Goal: Information Seeking & Learning: Learn about a topic

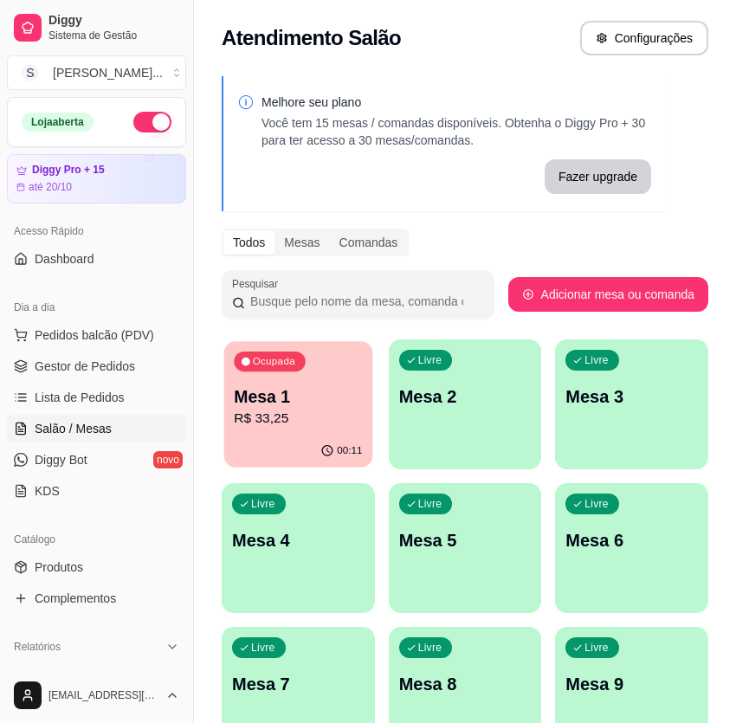
click at [274, 407] on div "Mesa 1 R$ 33,25" at bounding box center [298, 406] width 128 height 43
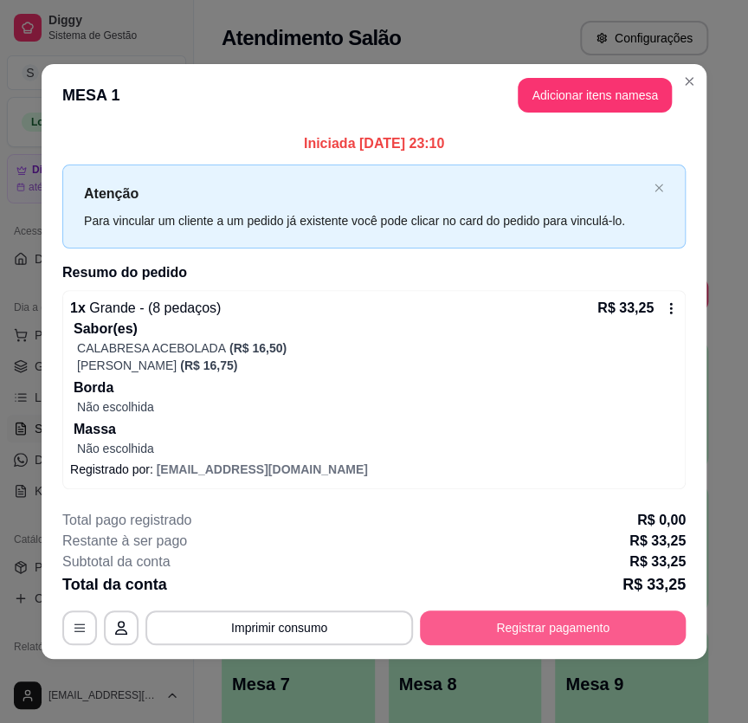
click at [482, 624] on button "Registrar pagamento" at bounding box center [553, 628] width 266 height 35
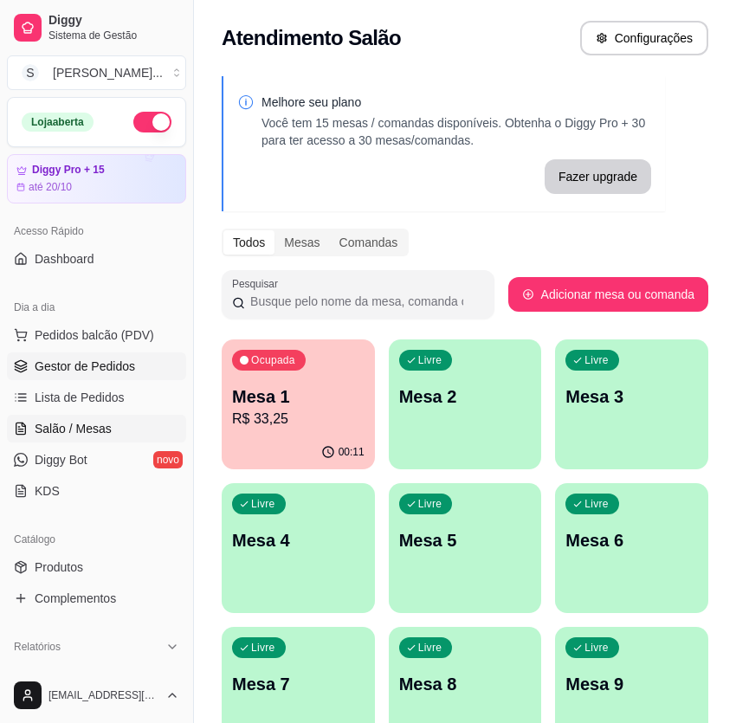
click at [76, 360] on span "Gestor de Pedidos" at bounding box center [85, 366] width 100 height 17
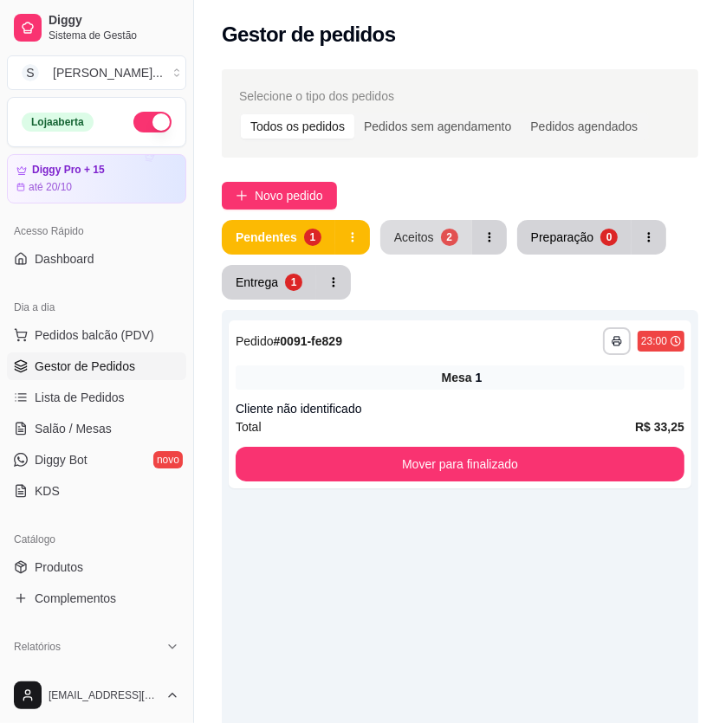
click at [434, 235] on button "Aceitos 2" at bounding box center [426, 237] width 92 height 35
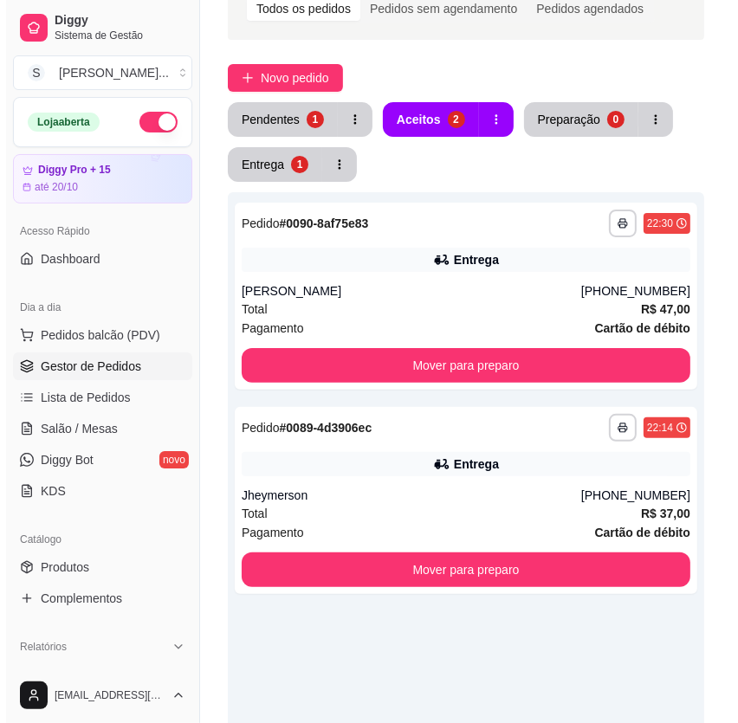
scroll to position [380, 0]
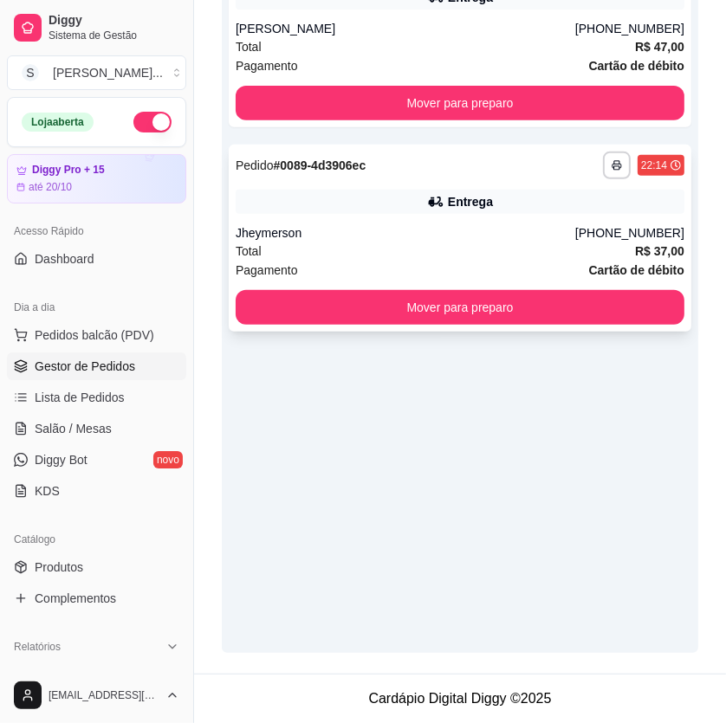
click at [532, 258] on div "Total R$ 37,00" at bounding box center [460, 251] width 449 height 19
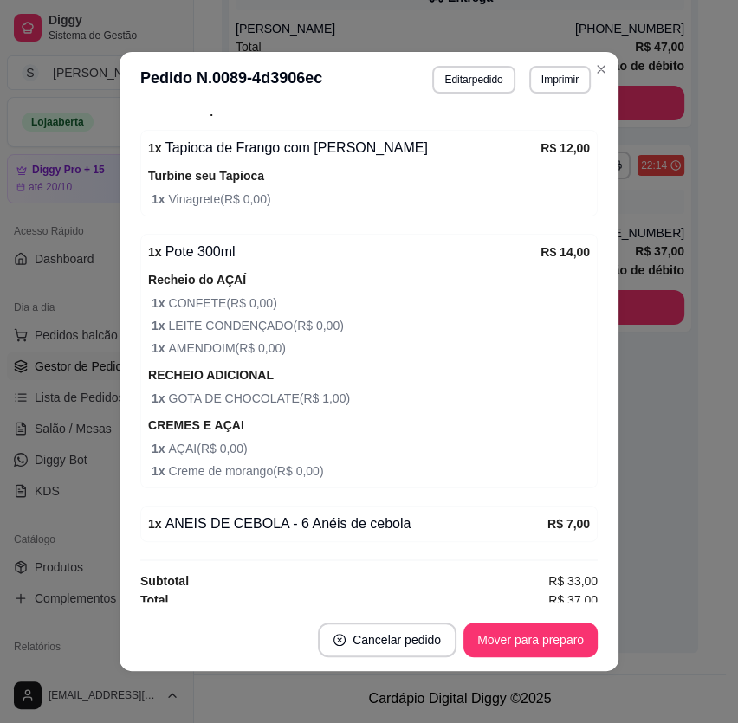
scroll to position [3, 0]
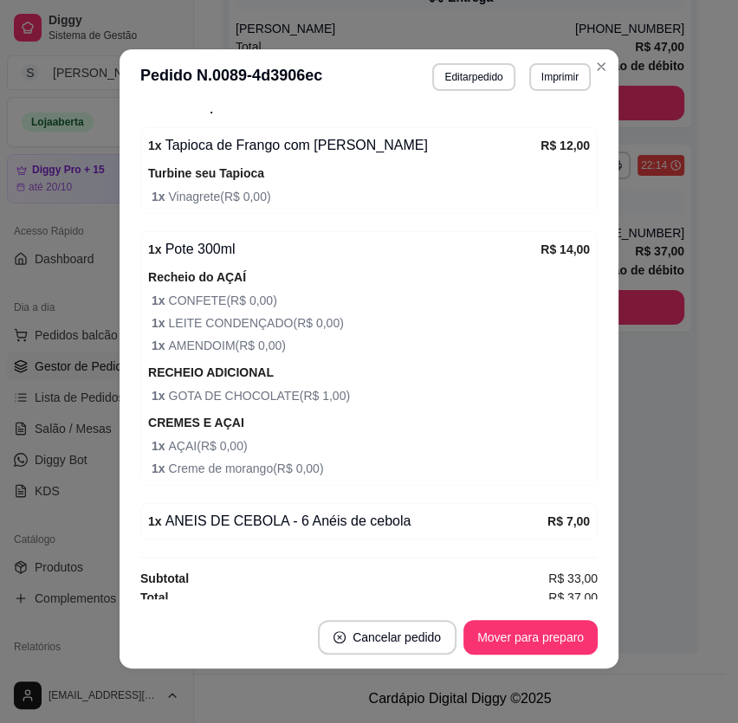
click at [521, 614] on footer "Cancelar pedido Mover para preparo" at bounding box center [369, 637] width 499 height 62
click at [525, 623] on button "Mover para preparo" at bounding box center [530, 637] width 134 height 35
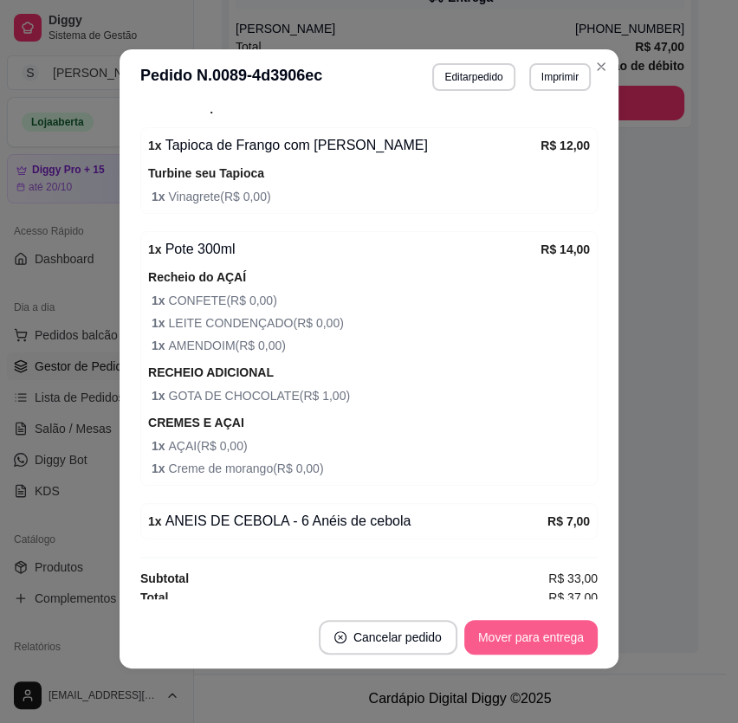
click at [528, 626] on button "Mover para entrega" at bounding box center [530, 637] width 133 height 35
click at [565, 632] on button "Mover para finalizado" at bounding box center [525, 638] width 139 height 34
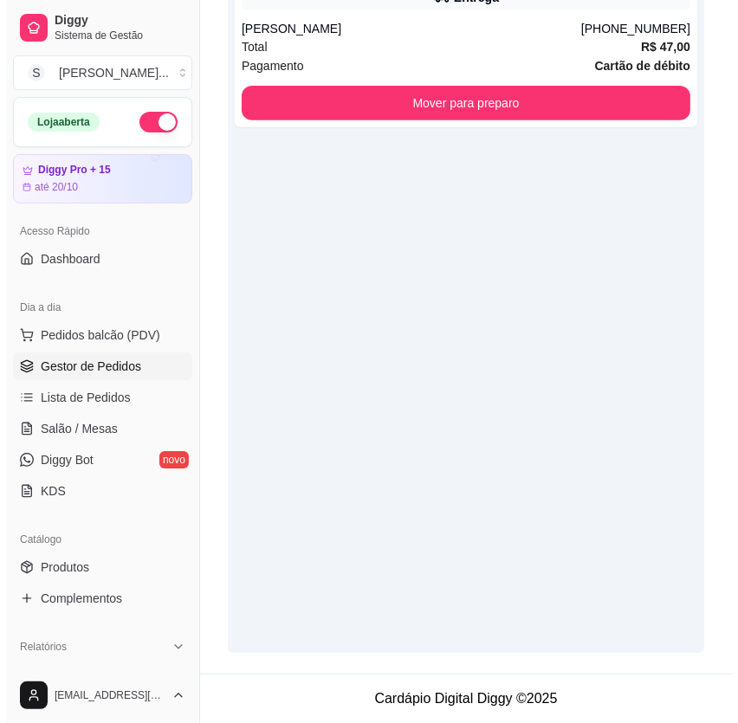
scroll to position [144, 0]
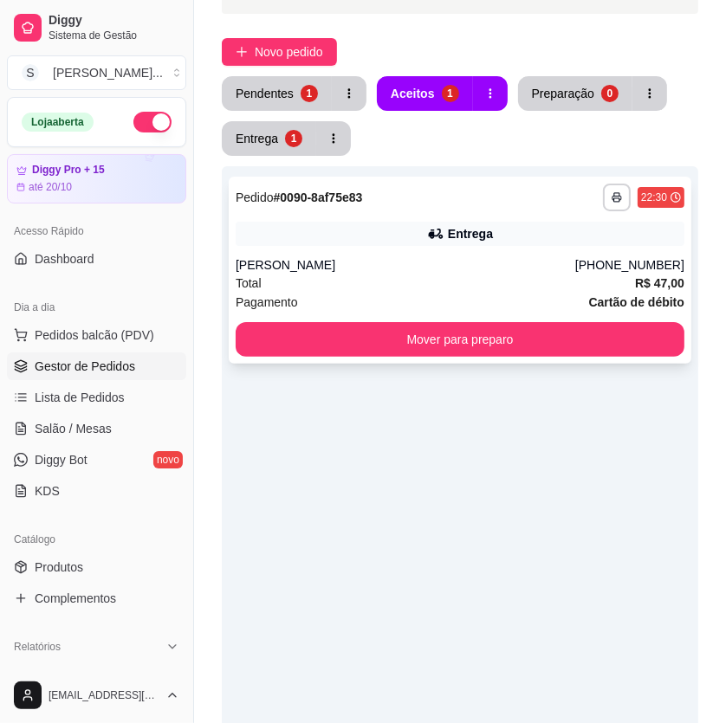
click at [468, 219] on div "**********" at bounding box center [460, 270] width 462 height 187
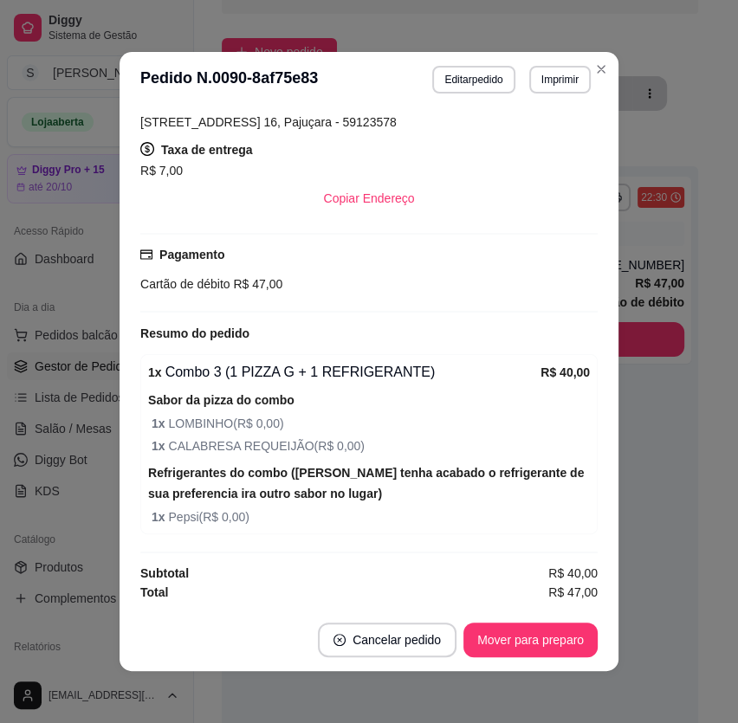
scroll to position [3, 0]
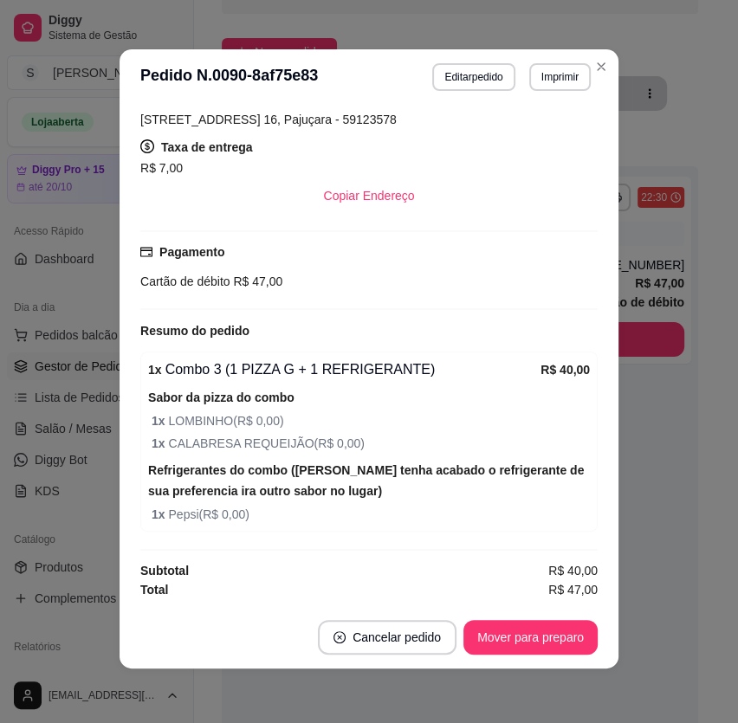
click at [502, 623] on button "Mover para preparo" at bounding box center [530, 637] width 134 height 35
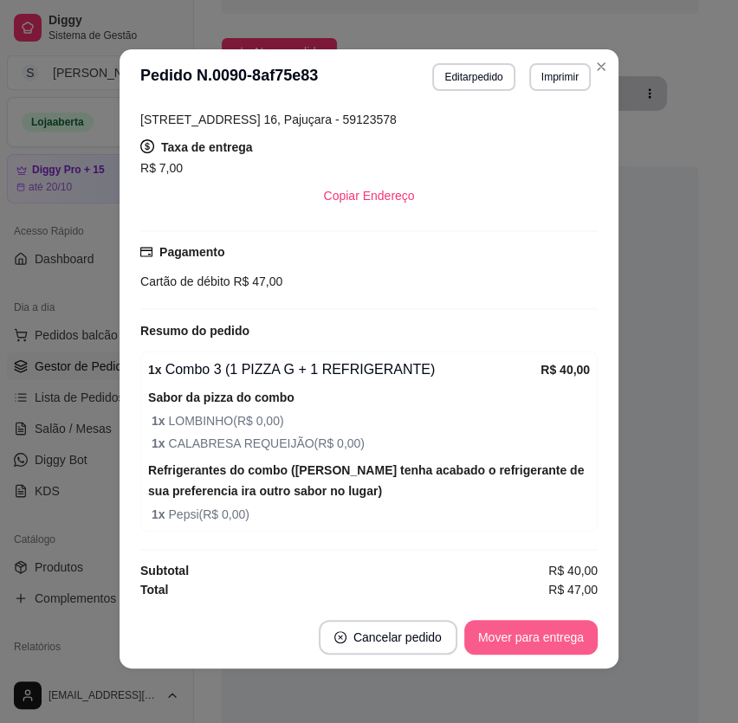
click at [504, 627] on button "Mover para entrega" at bounding box center [530, 637] width 133 height 35
click at [531, 628] on button "Mover para finalizado" at bounding box center [525, 638] width 139 height 34
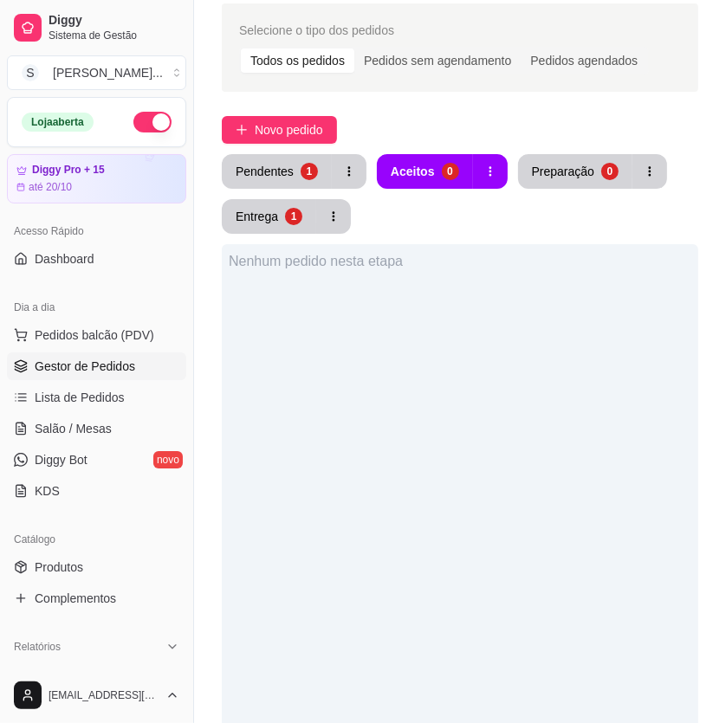
scroll to position [0, 0]
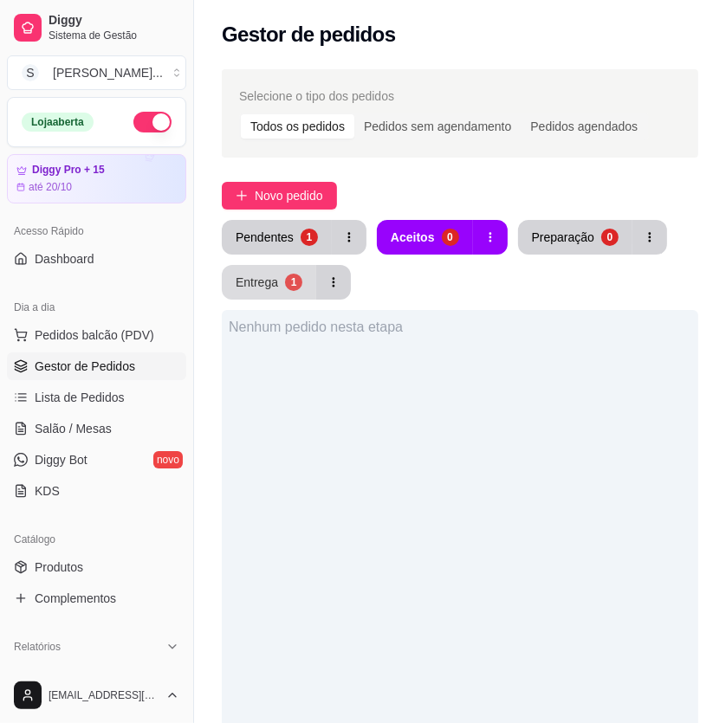
click at [273, 288] on div "Entrega" at bounding box center [257, 282] width 42 height 17
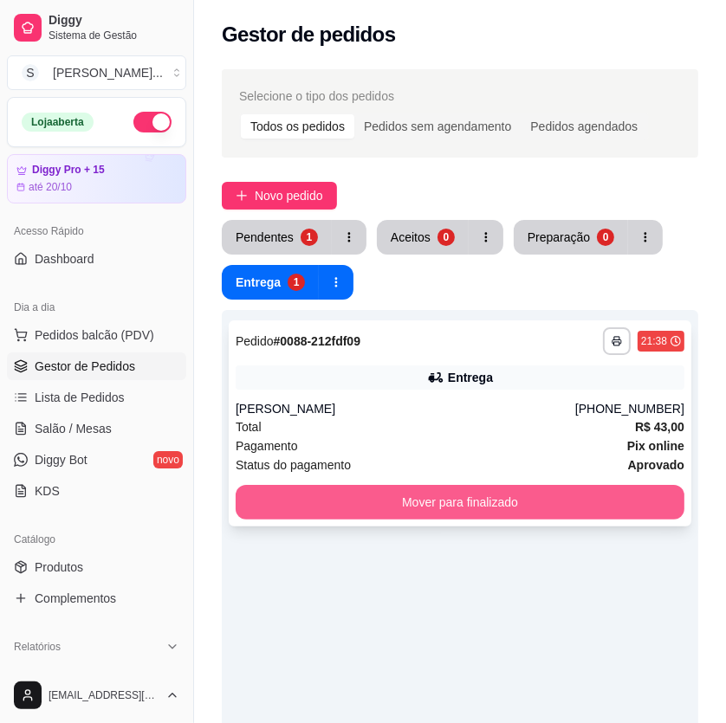
click at [542, 509] on button "Mover para finalizado" at bounding box center [460, 502] width 449 height 35
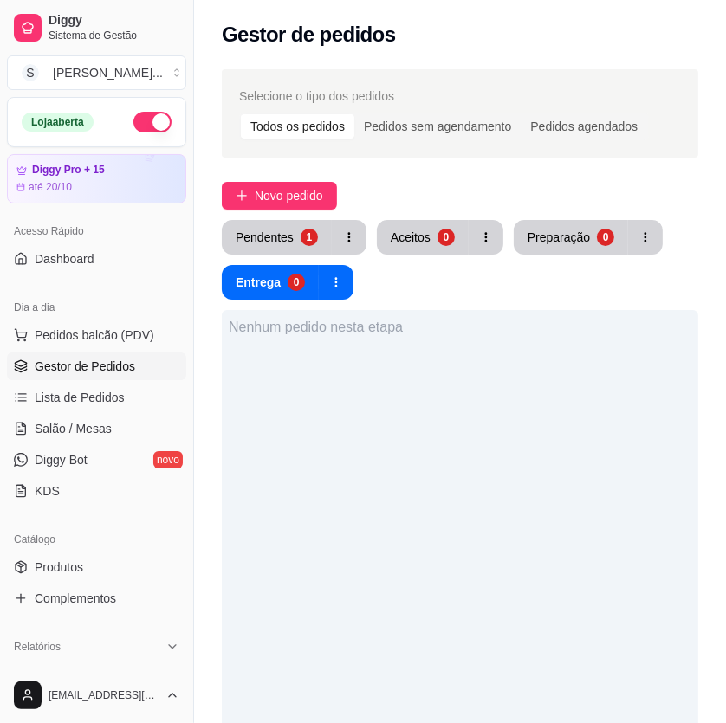
click at [151, 124] on button "button" at bounding box center [152, 122] width 38 height 21
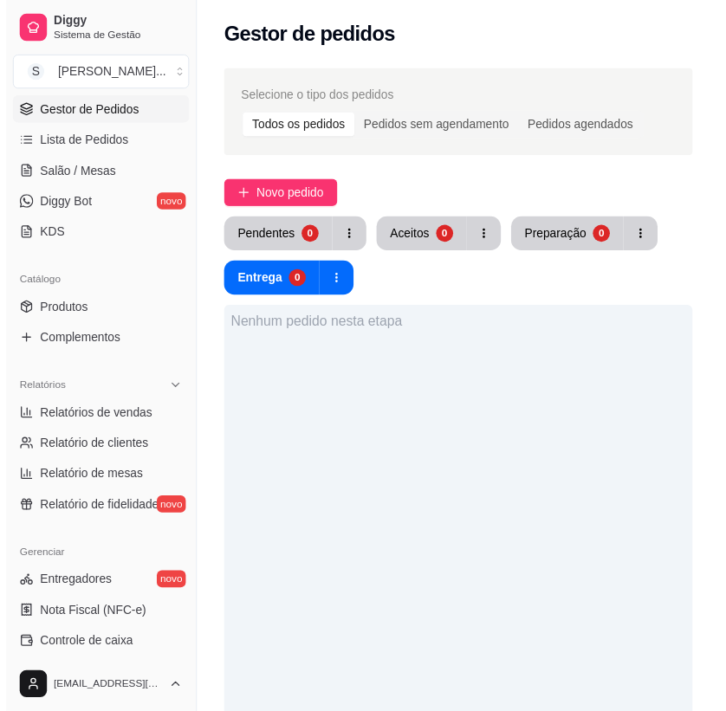
scroll to position [78, 0]
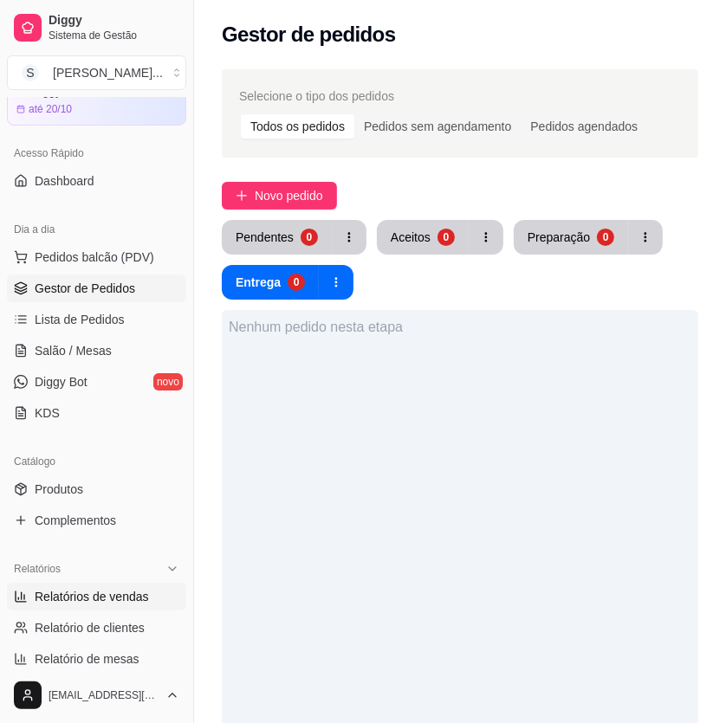
click at [103, 591] on span "Relatórios de vendas" at bounding box center [92, 596] width 114 height 17
select select "ALL"
select select "0"
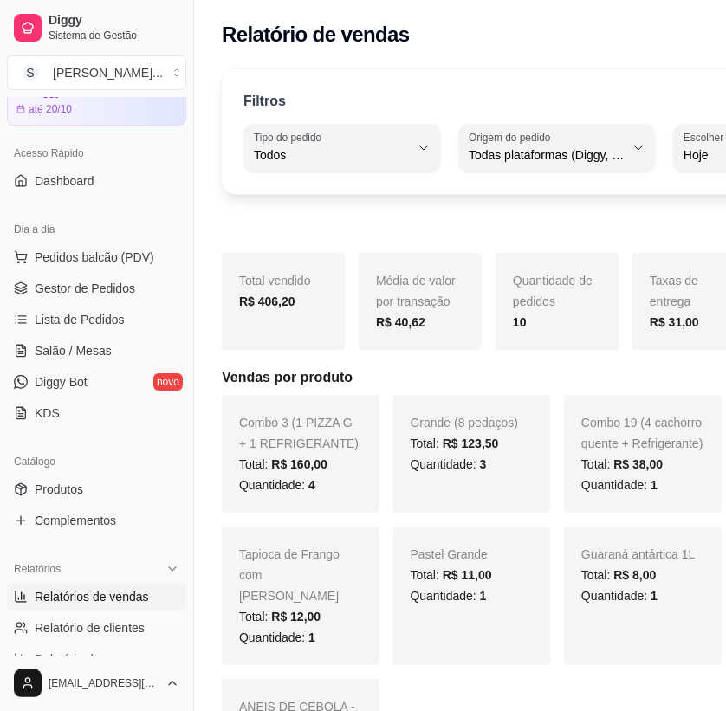
click at [599, 369] on span "Customizado" at bounding box center [615, 365] width 132 height 16
type input "-1"
select select "-1"
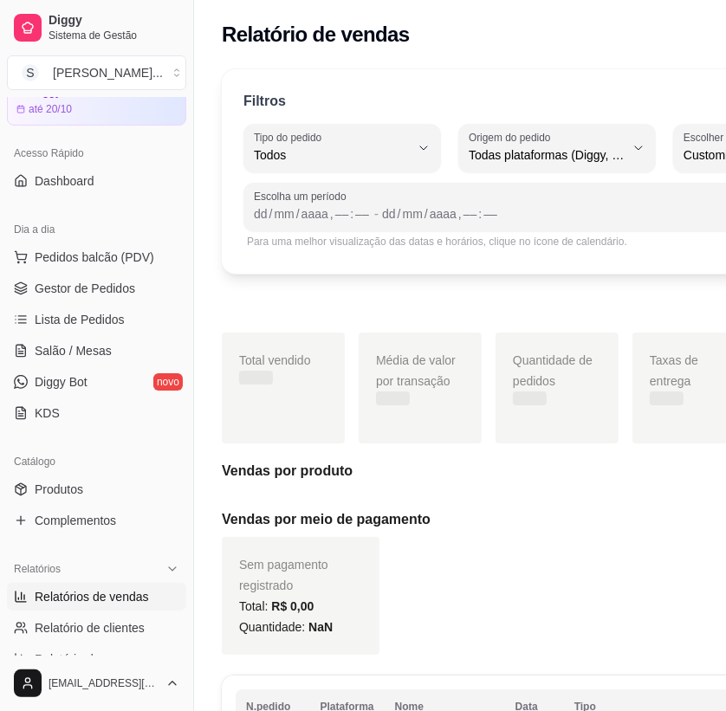
scroll to position [16, 0]
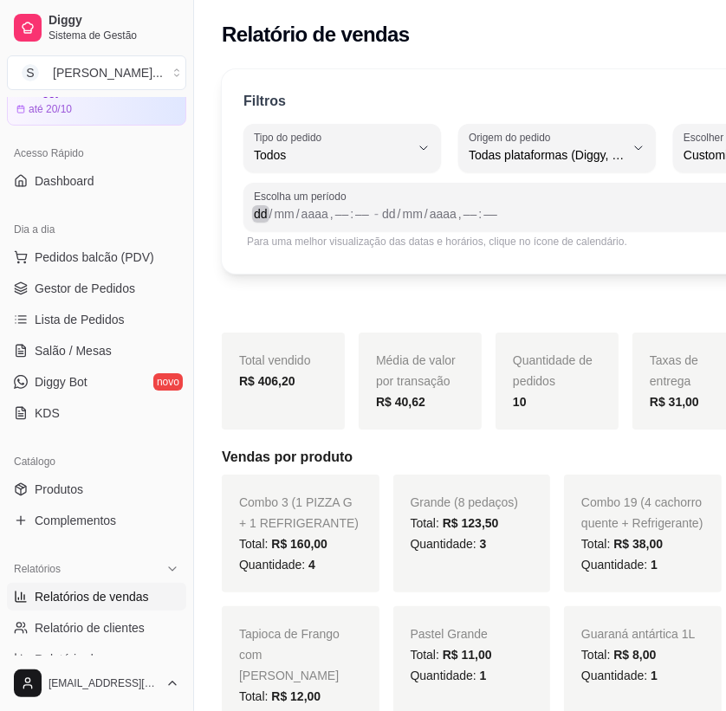
click at [263, 216] on div "dd" at bounding box center [260, 213] width 17 height 17
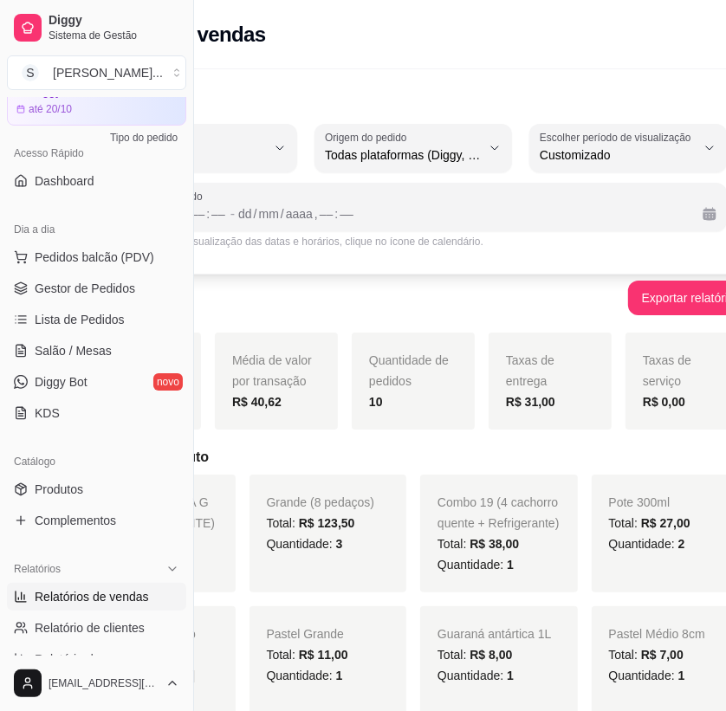
scroll to position [0, 151]
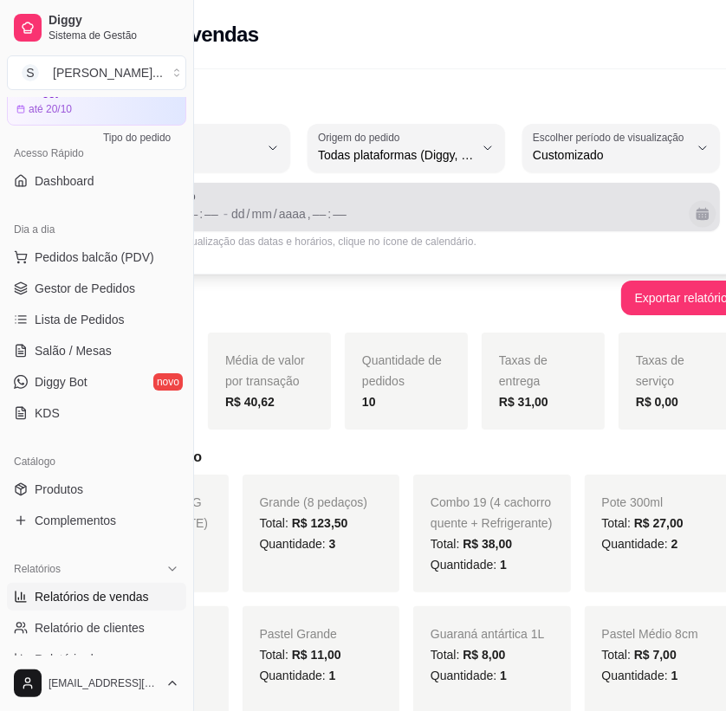
click at [688, 212] on button "Calendário" at bounding box center [701, 213] width 27 height 27
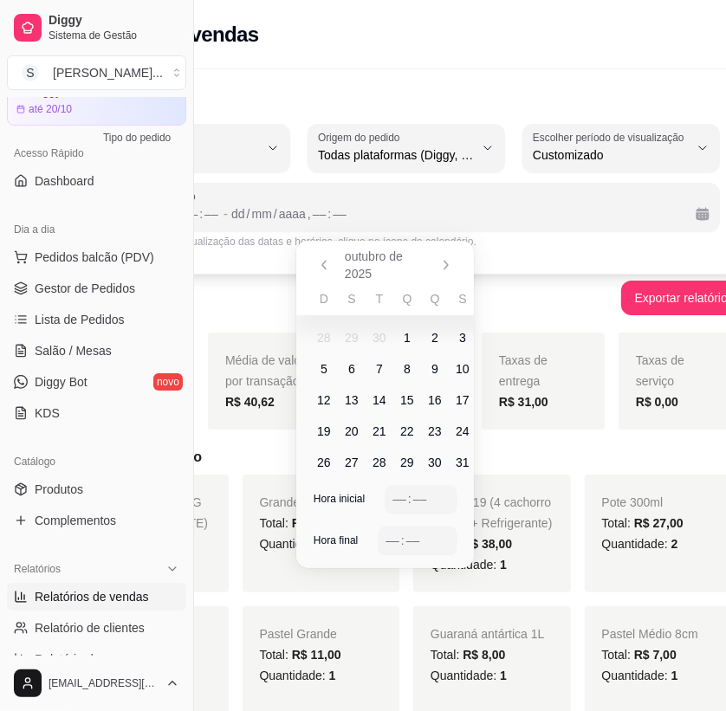
click at [326, 369] on span "5" at bounding box center [324, 369] width 28 height 28
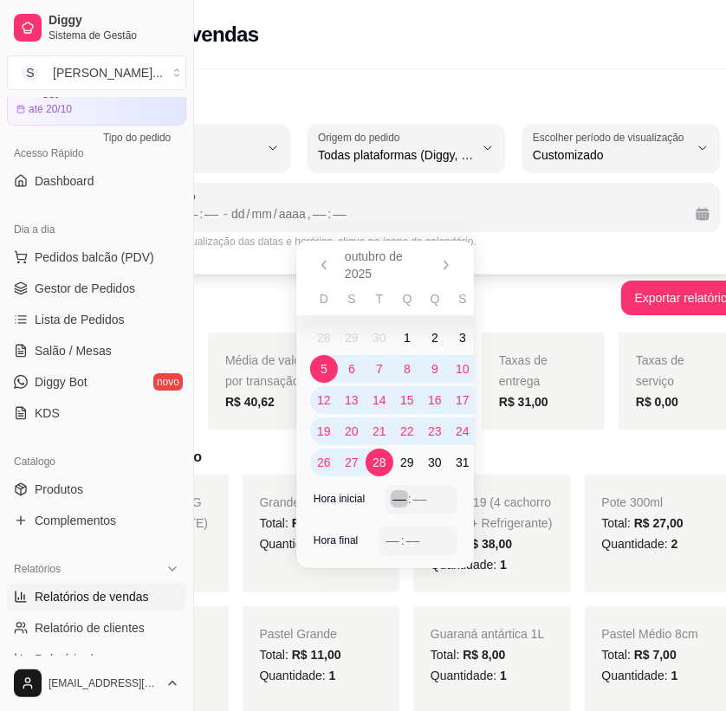
click at [396, 501] on div "––" at bounding box center [399, 498] width 17 height 17
click at [325, 363] on span "5" at bounding box center [323, 368] width 7 height 17
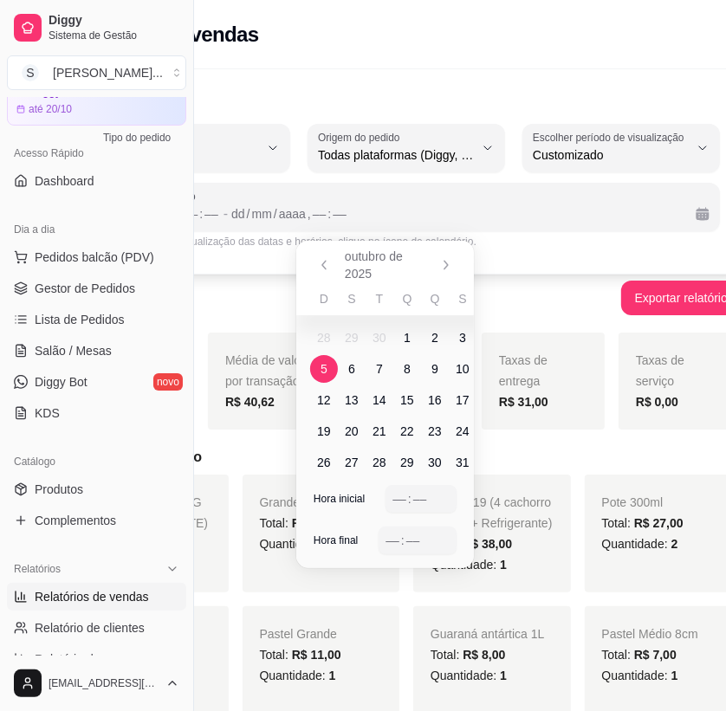
click at [324, 360] on span "5" at bounding box center [323, 368] width 7 height 17
click at [397, 506] on div "––" at bounding box center [399, 498] width 17 height 17
click at [389, 532] on div "––" at bounding box center [392, 540] width 17 height 17
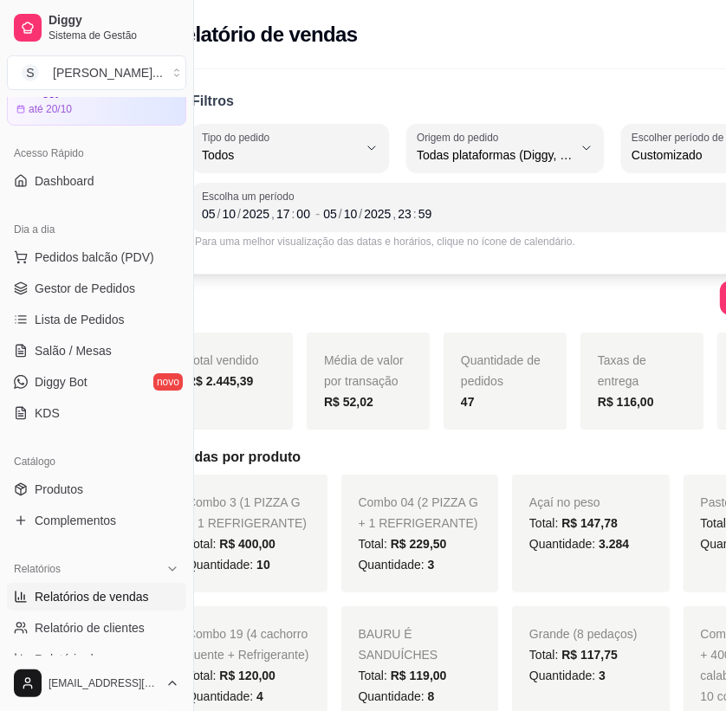
scroll to position [0, 0]
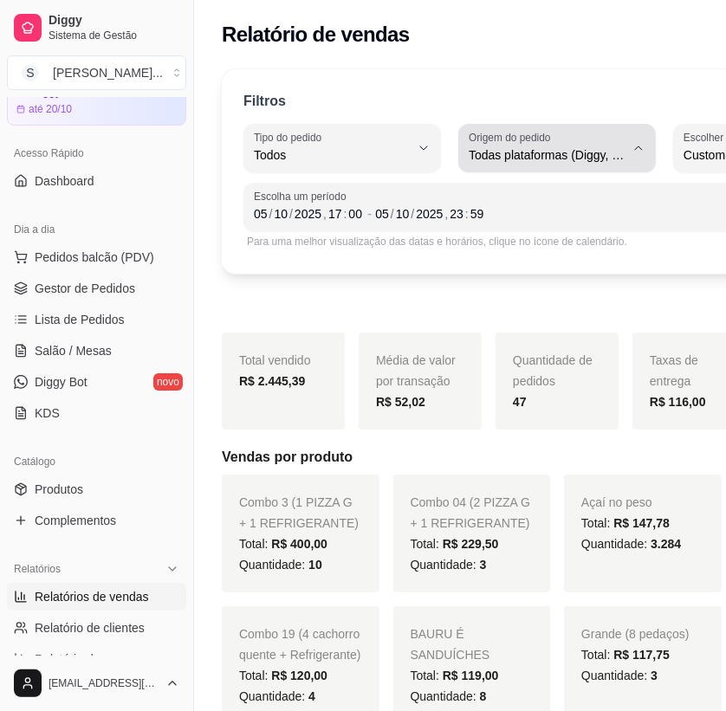
click at [596, 147] on span "Todas plataformas (Diggy, iFood)" at bounding box center [547, 154] width 156 height 17
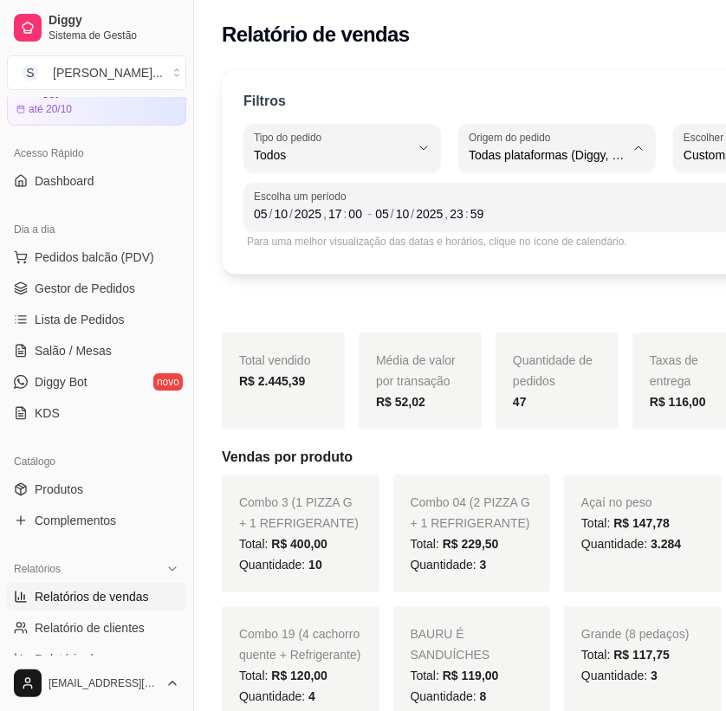
click at [554, 221] on span "Diggy" at bounding box center [546, 224] width 145 height 16
type input "DIGGY"
select select "DIGGY"
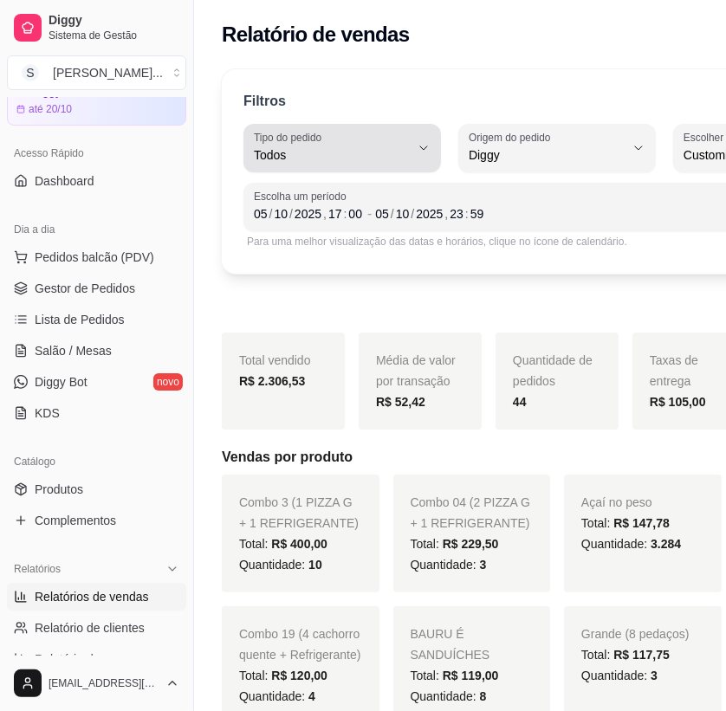
click at [406, 148] on span "Todos" at bounding box center [332, 154] width 156 height 17
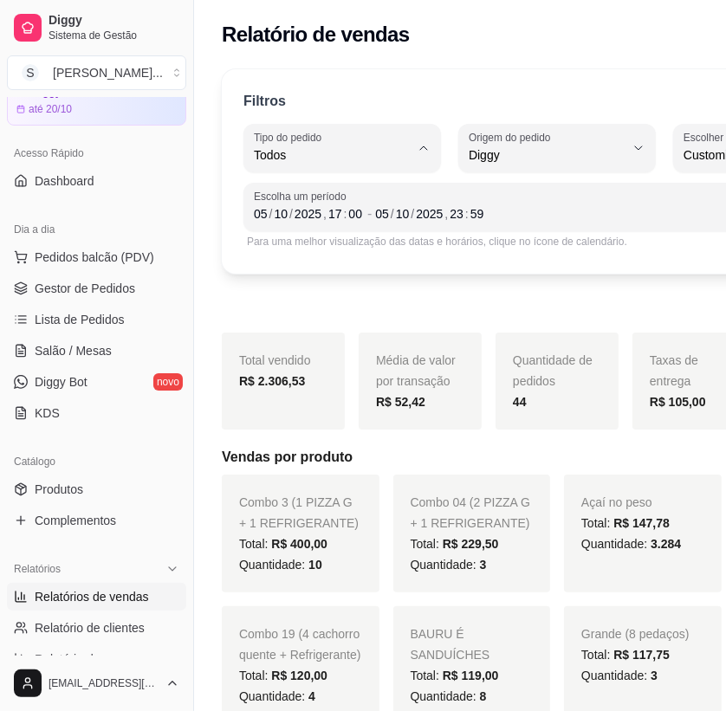
click at [363, 260] on span "Retirada" at bounding box center [333, 252] width 145 height 16
type input "PICKUP"
select select "PICKUP"
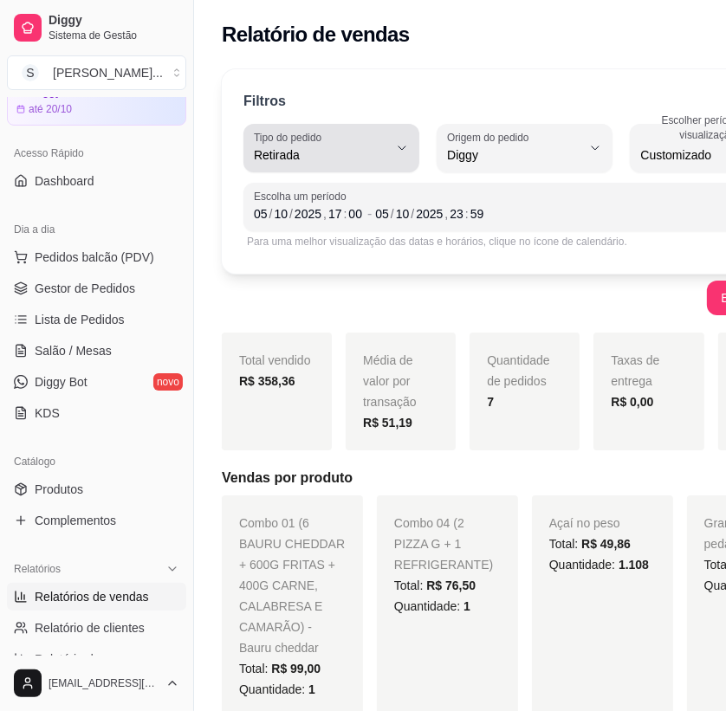
click at [378, 149] on button "Tipo do pedido Retirada" at bounding box center [331, 148] width 176 height 48
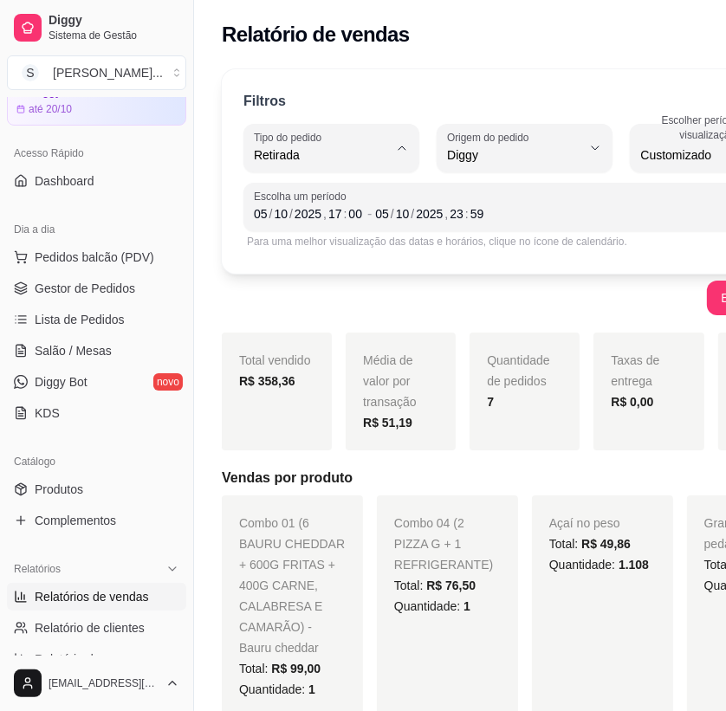
click at [326, 216] on span "Entrega" at bounding box center [317, 224] width 114 height 16
type input "DELIVERY"
select select "DELIVERY"
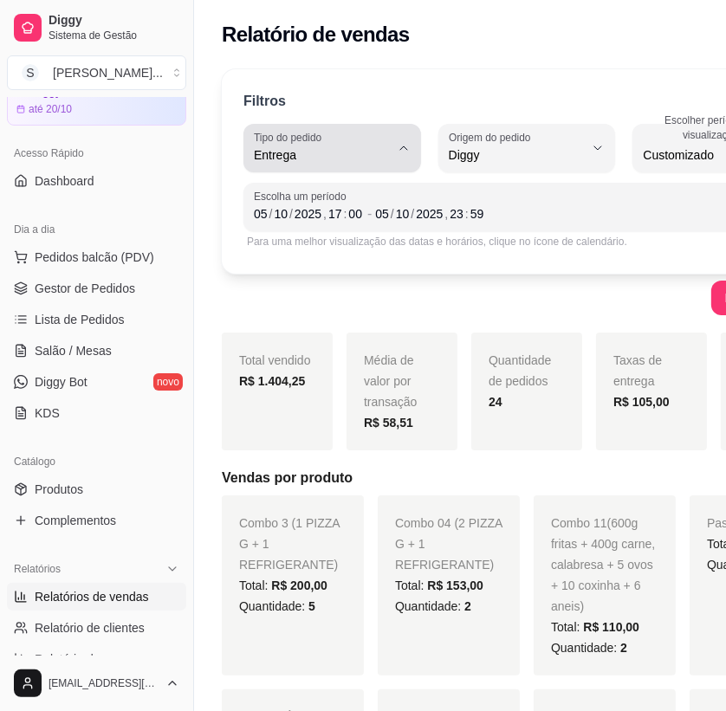
click at [389, 156] on button "Tipo do pedido Entrega" at bounding box center [332, 148] width 178 height 48
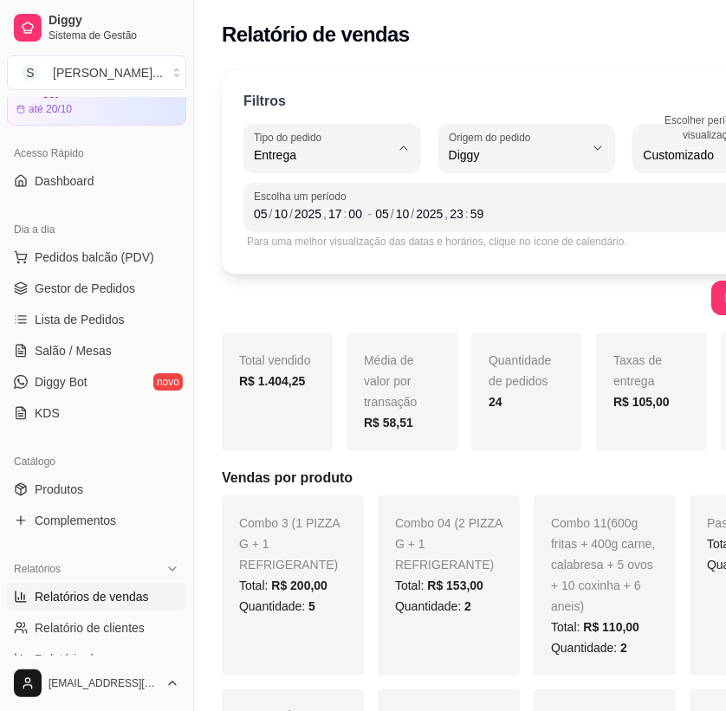
click at [326, 255] on span "Retirada" at bounding box center [320, 252] width 120 height 16
type input "PICKUP"
select select "PICKUP"
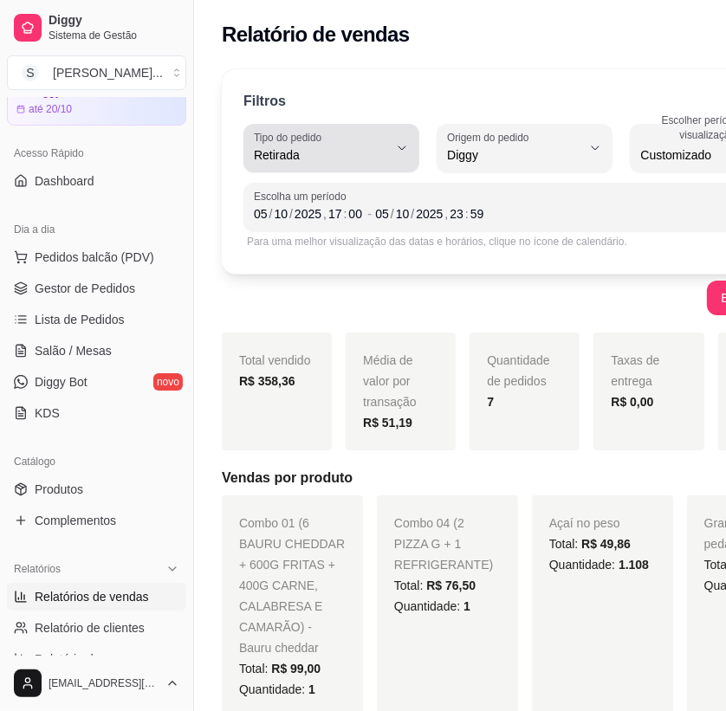
click at [399, 159] on button "Tipo do pedido Retirada" at bounding box center [331, 148] width 176 height 48
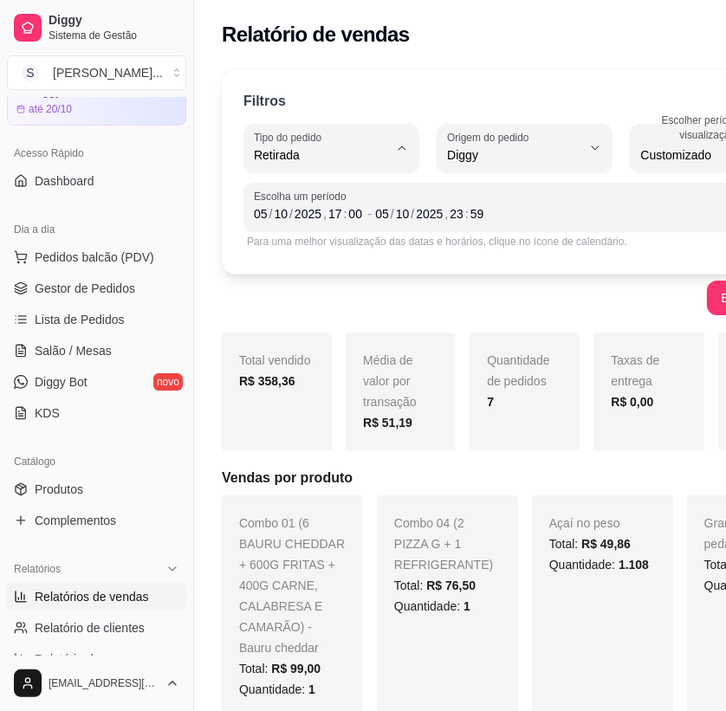
click at [352, 286] on span "Mesa" at bounding box center [317, 280] width 114 height 16
type input "IN_STORE"
select select "IN_STORE"
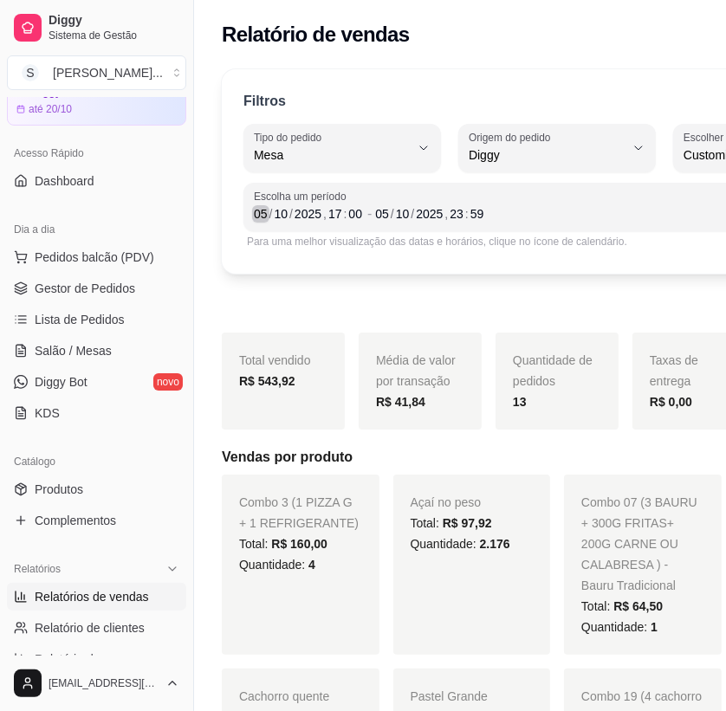
click at [259, 217] on div "05" at bounding box center [260, 213] width 17 height 17
click at [260, 217] on div "05" at bounding box center [260, 213] width 17 height 17
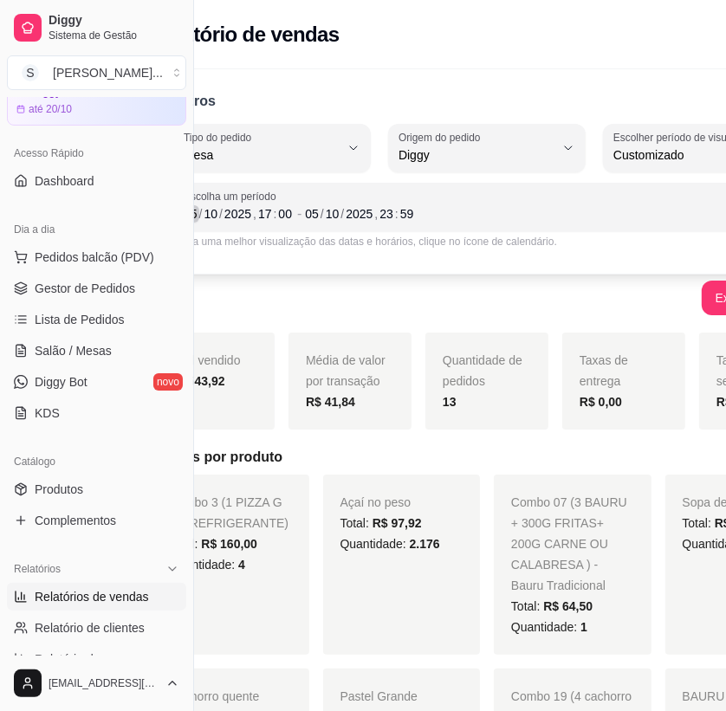
scroll to position [0, 128]
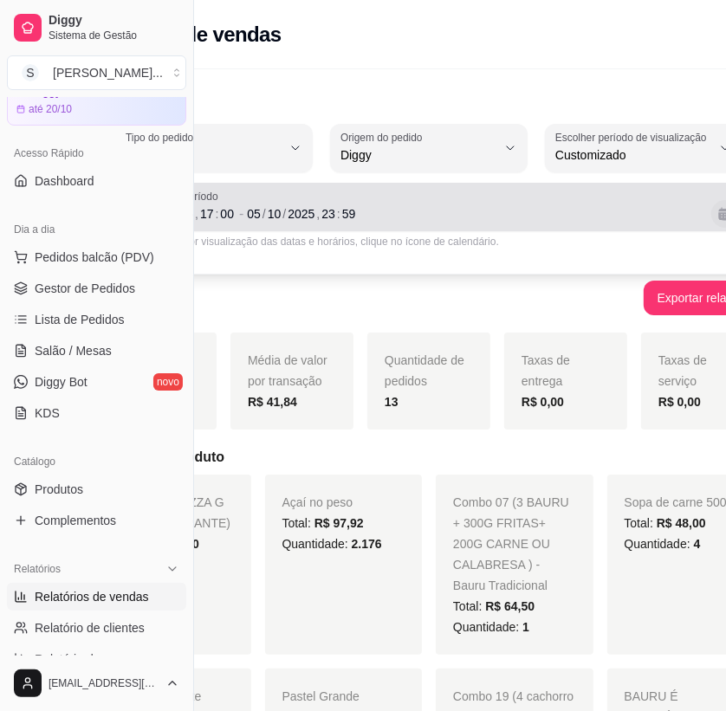
click at [711, 207] on button "Calendário" at bounding box center [725, 214] width 28 height 28
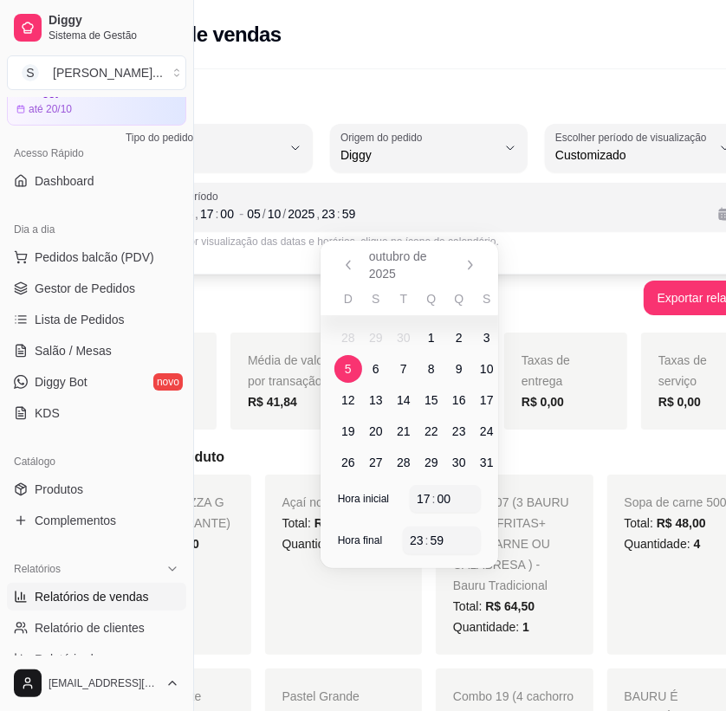
click at [369, 366] on span "6" at bounding box center [376, 369] width 28 height 28
click at [371, 365] on span "6" at bounding box center [376, 369] width 28 height 28
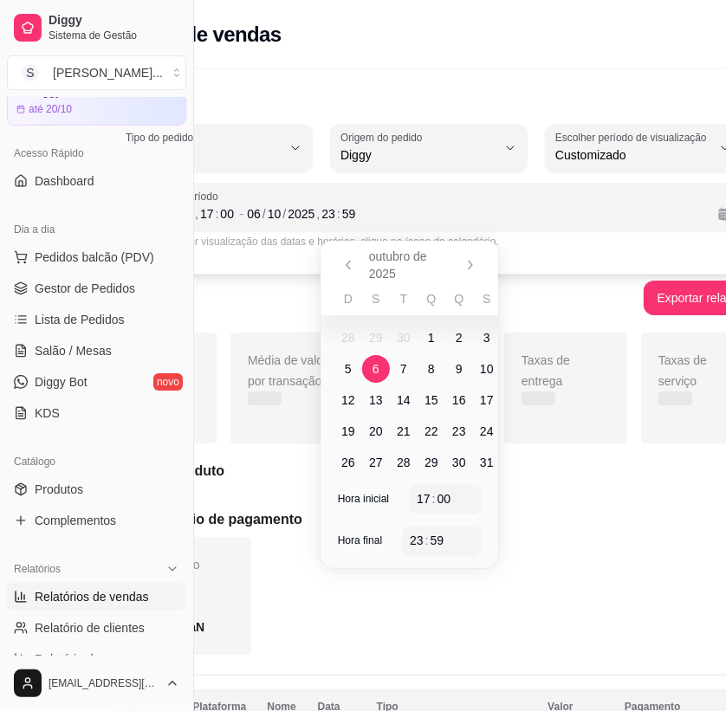
scroll to position [0, 0]
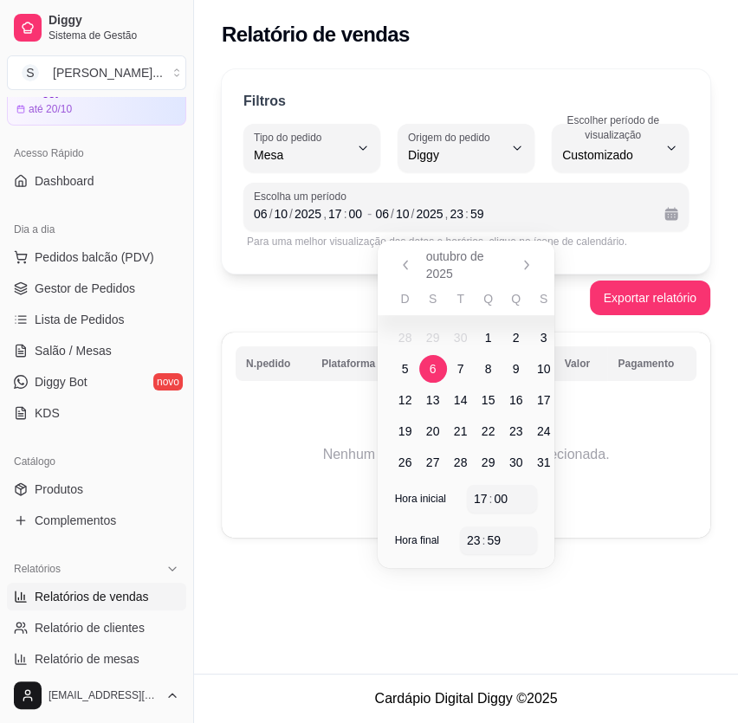
click at [300, 440] on td "Nenhum pedido recebido na data selecionada." at bounding box center [466, 454] width 461 height 139
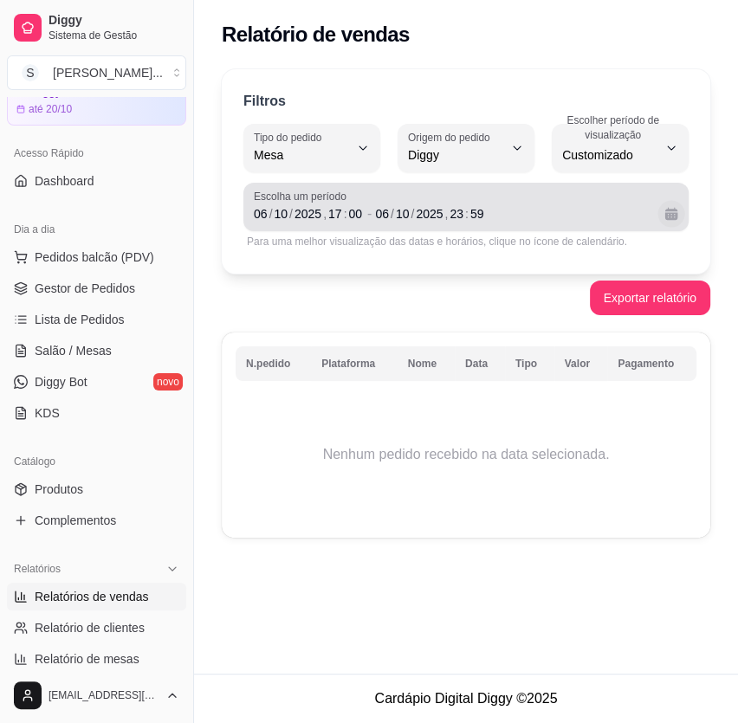
click at [664, 217] on button "Calendário" at bounding box center [670, 213] width 27 height 27
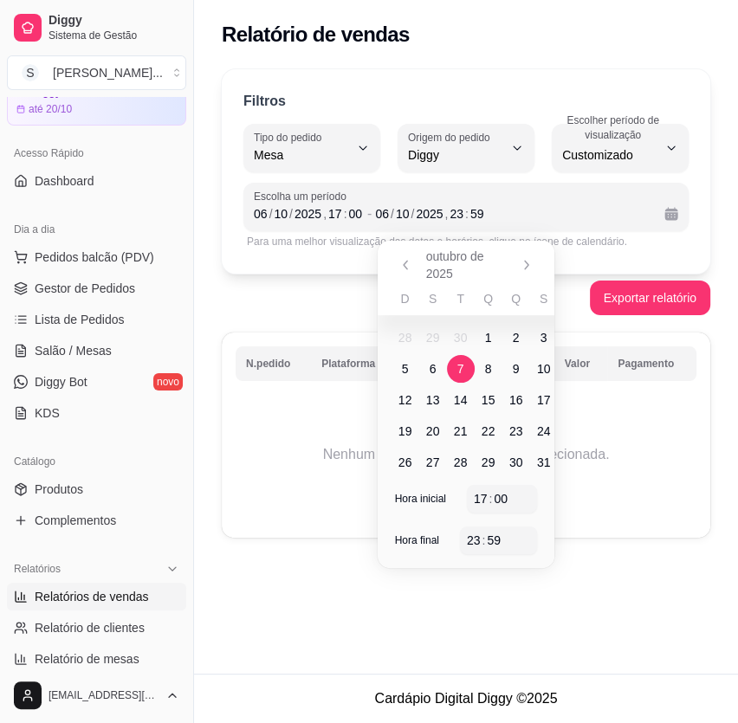
click at [462, 367] on span "7" at bounding box center [460, 368] width 7 height 17
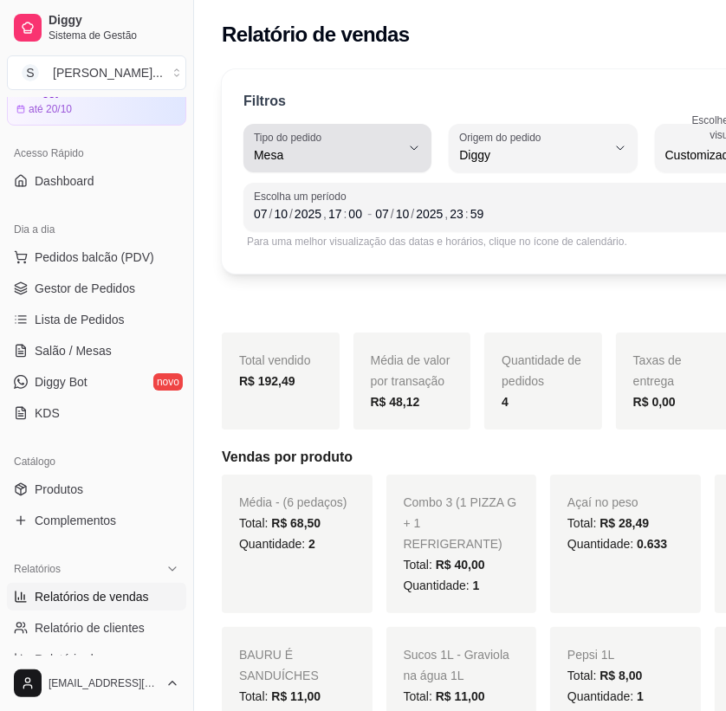
click at [387, 152] on button "Tipo do pedido Mesa" at bounding box center [337, 148] width 188 height 48
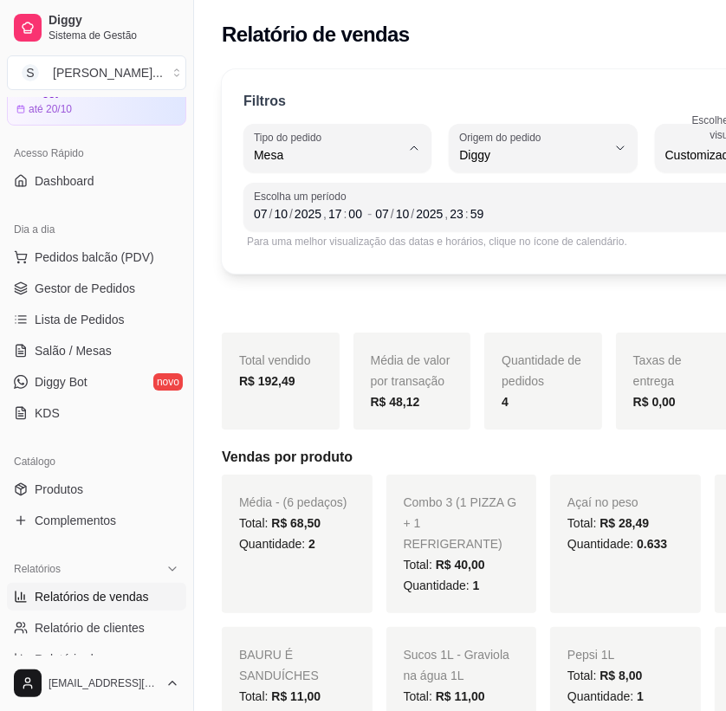
click at [272, 206] on li "Todos" at bounding box center [330, 196] width 152 height 27
type input "ALL"
select select "ALL"
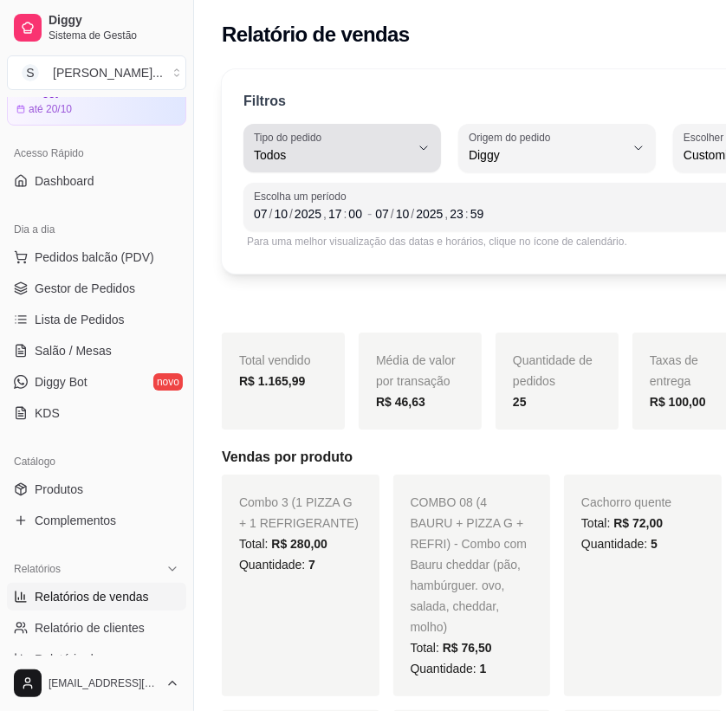
click at [400, 150] on button "Tipo do pedido Todos" at bounding box center [341, 148] width 197 height 48
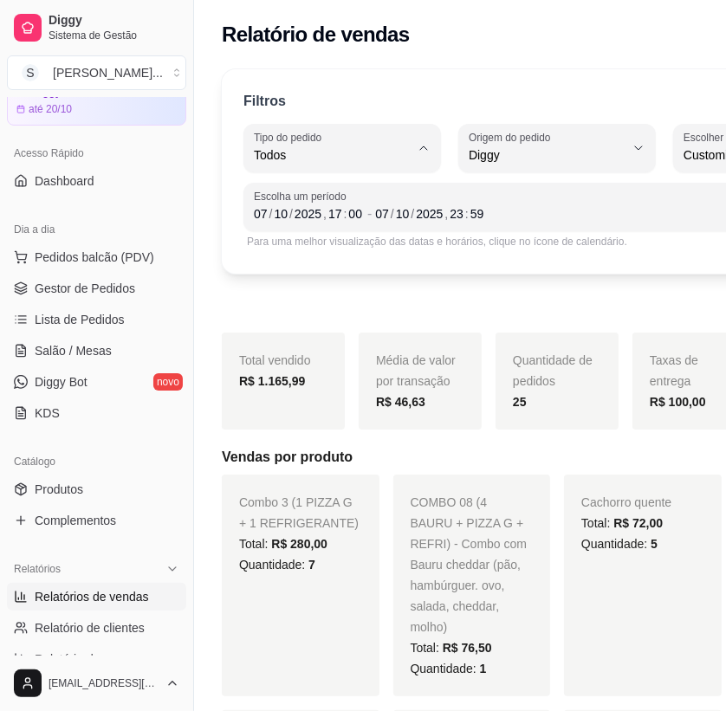
click at [326, 222] on span "Entrega" at bounding box center [326, 224] width 132 height 16
type input "DELIVERY"
select select "DELIVERY"
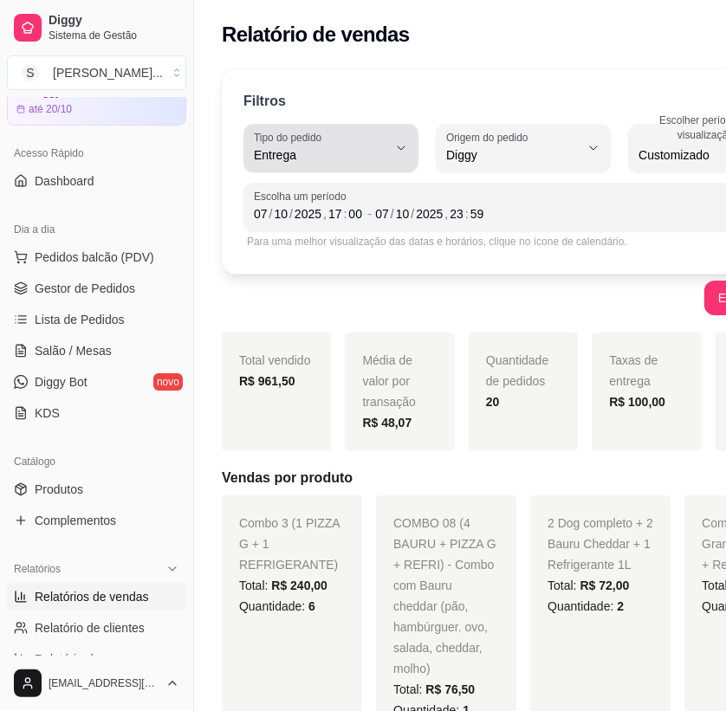
click at [394, 152] on icon "button" at bounding box center [401, 148] width 14 height 14
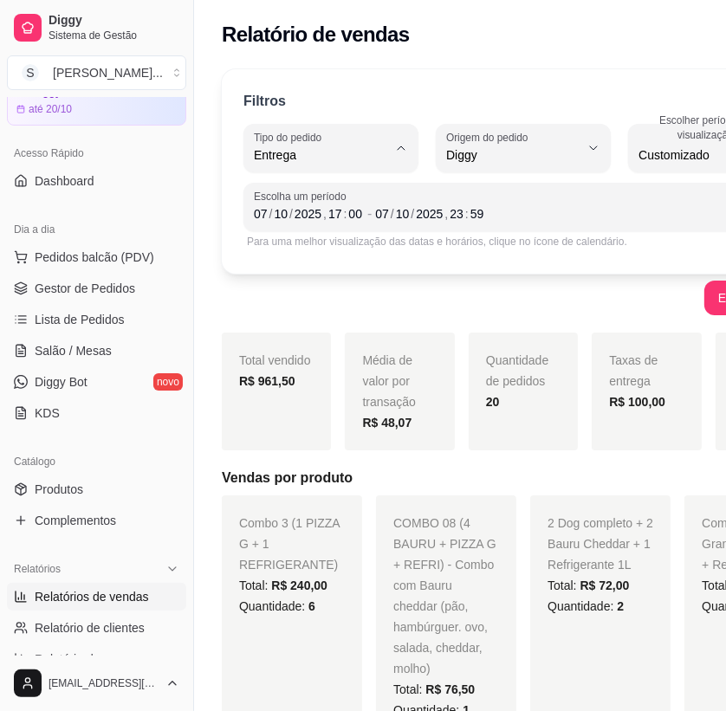
click at [338, 249] on span "Retirada" at bounding box center [319, 252] width 118 height 16
type input "PICKUP"
select select "PICKUP"
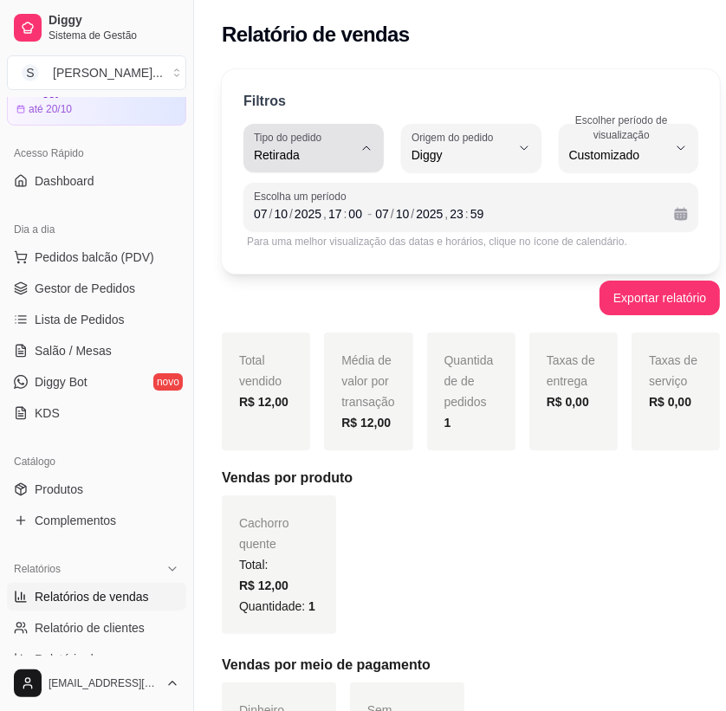
click at [361, 147] on button "Tipo do pedido Retirada" at bounding box center [313, 148] width 140 height 48
click at [324, 282] on span "Mesa" at bounding box center [307, 280] width 95 height 16
type input "IN_STORE"
select select "IN_STORE"
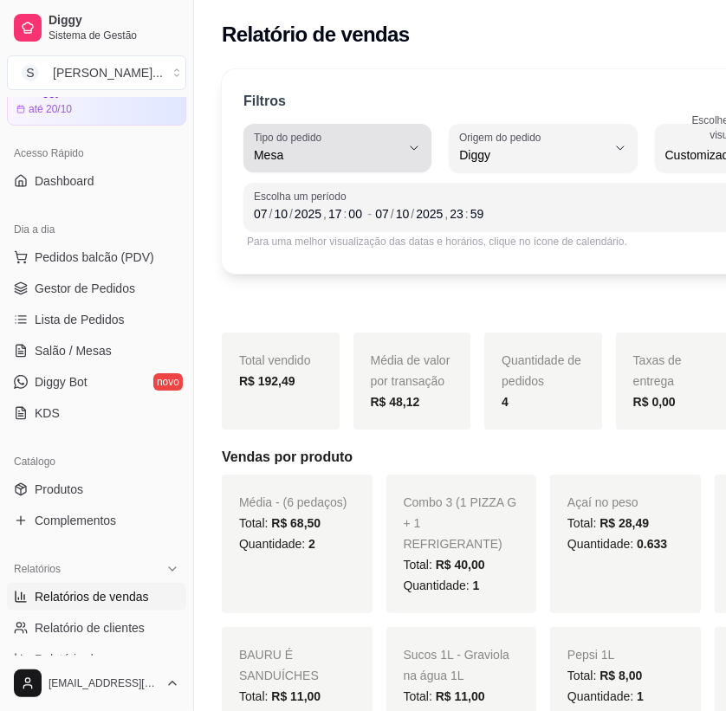
click at [382, 159] on span "Mesa" at bounding box center [327, 154] width 146 height 17
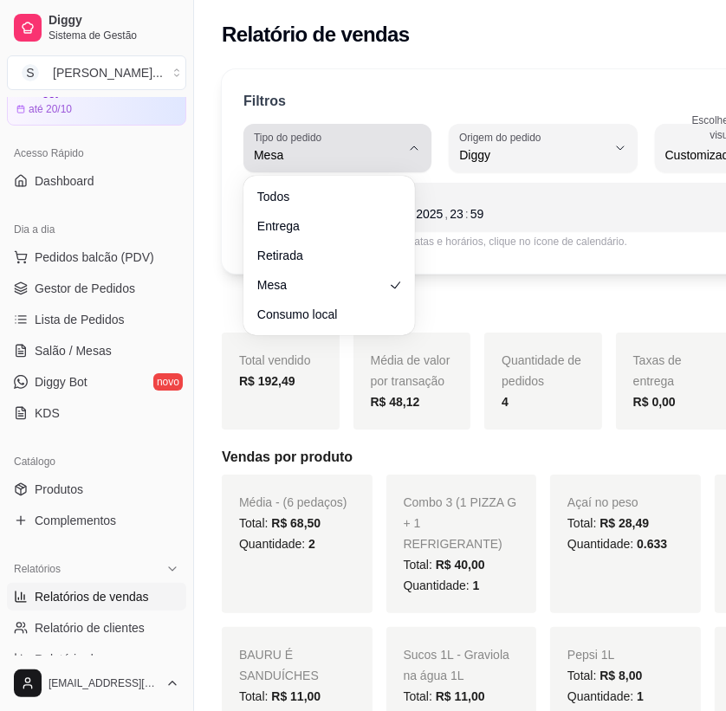
click at [364, 144] on div "Mesa" at bounding box center [327, 148] width 146 height 35
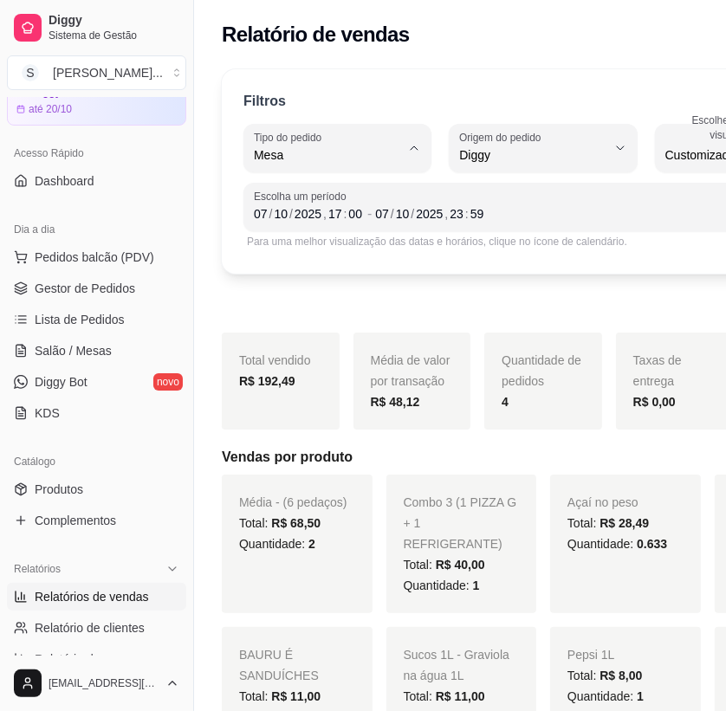
click at [345, 193] on span "Todos" at bounding box center [320, 195] width 121 height 16
type input "ALL"
select select "ALL"
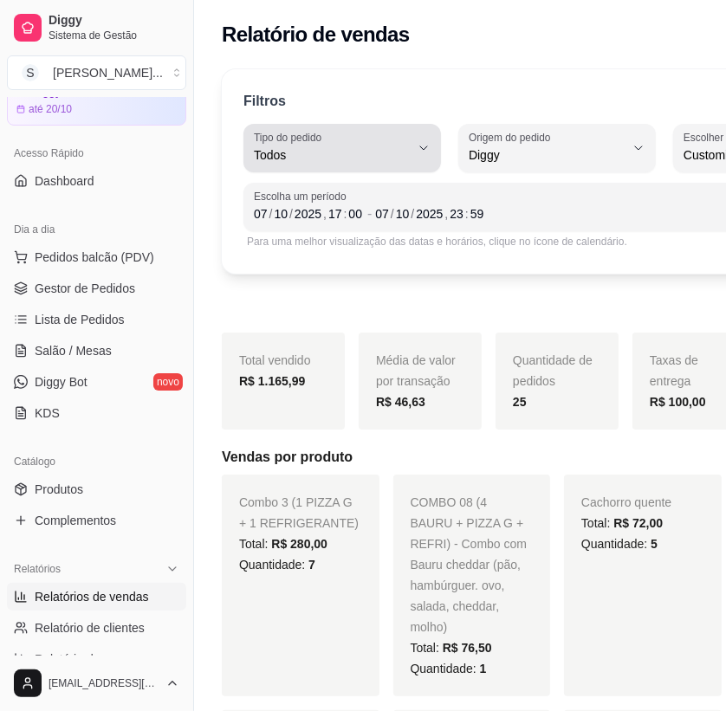
click at [373, 165] on button "Tipo do pedido Todos" at bounding box center [341, 148] width 197 height 48
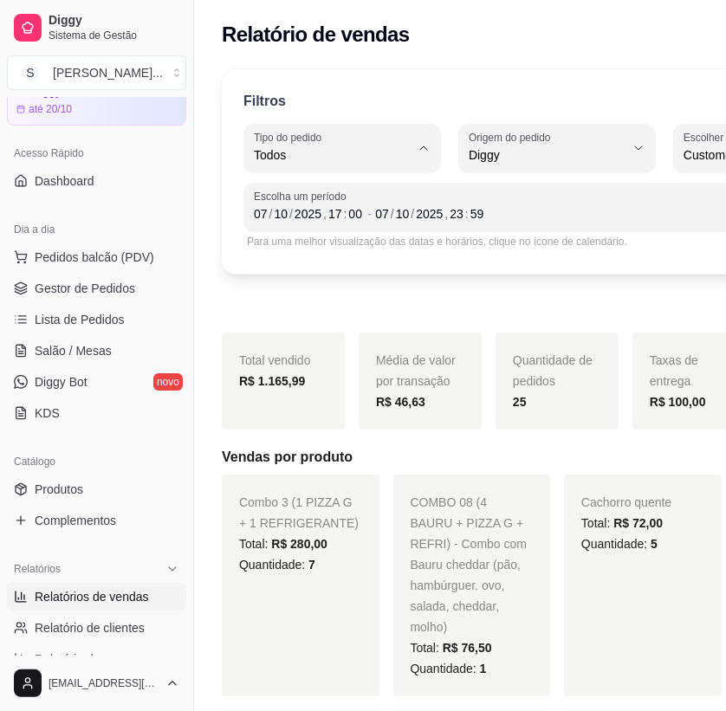
click at [332, 231] on span "Entrega" at bounding box center [326, 224] width 132 height 16
type input "DELIVERY"
select select "DELIVERY"
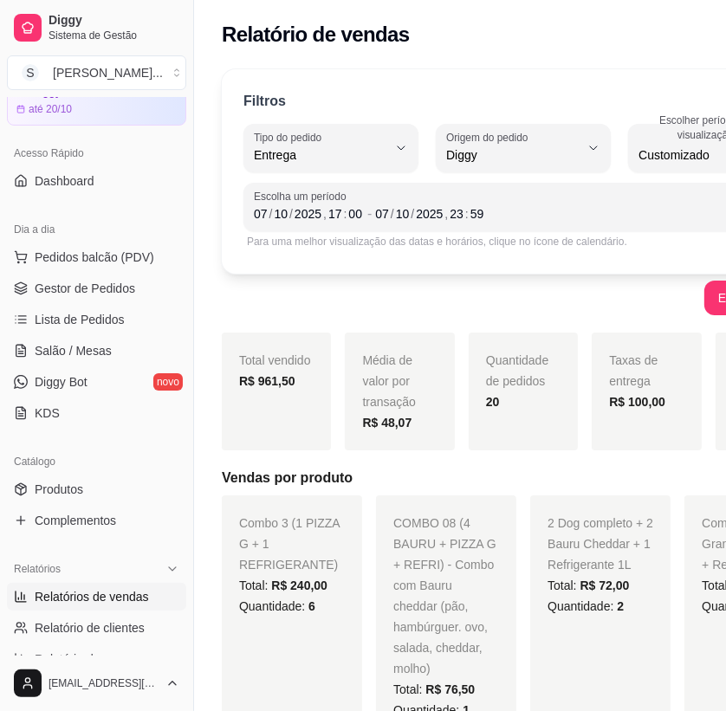
scroll to position [0, 104]
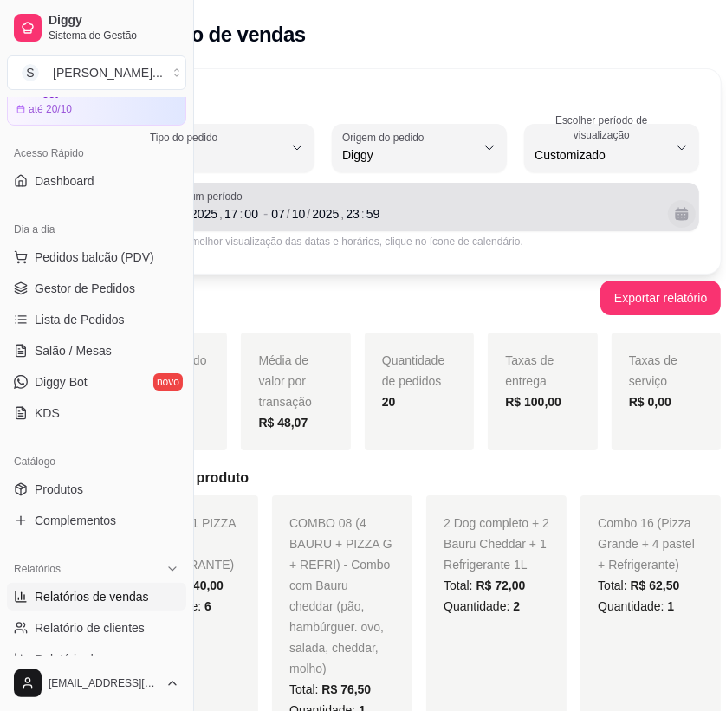
click at [668, 216] on button "Calendário" at bounding box center [682, 214] width 28 height 28
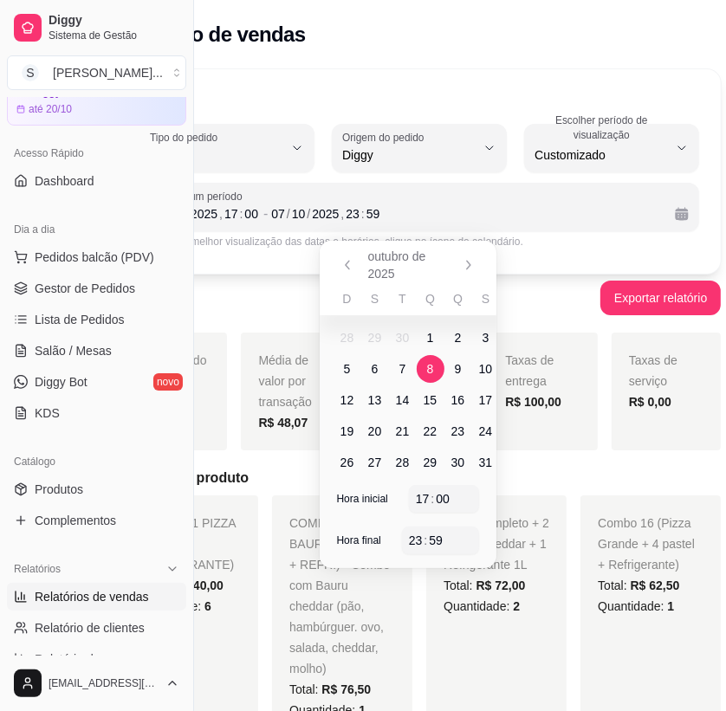
click at [427, 368] on span "8" at bounding box center [430, 368] width 7 height 17
click at [429, 368] on span "8" at bounding box center [430, 368] width 7 height 17
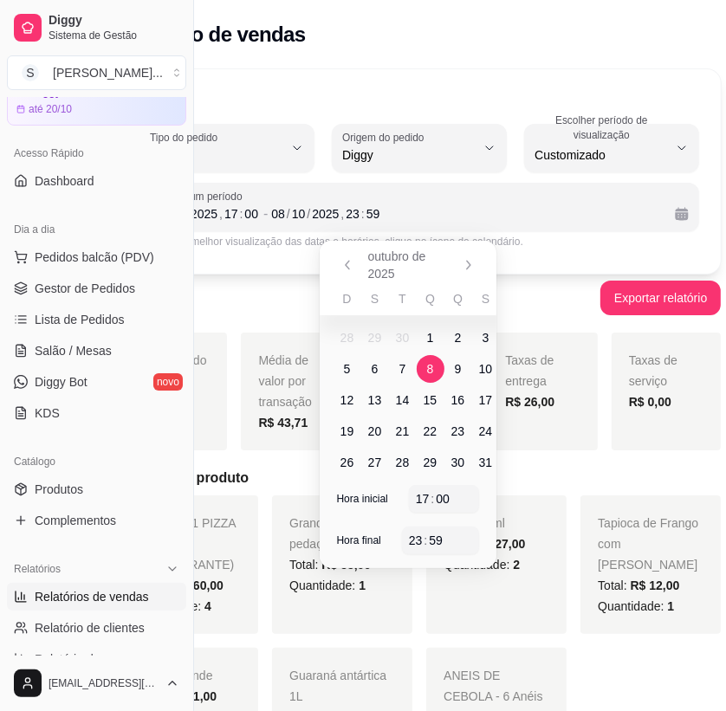
click at [520, 477] on h5 "Vendas por produto" at bounding box center [419, 478] width 603 height 21
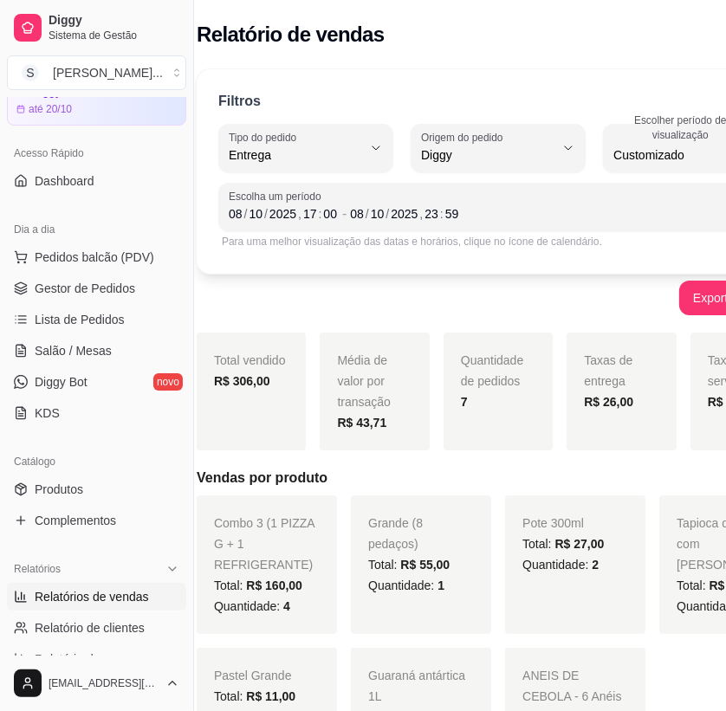
scroll to position [0, 0]
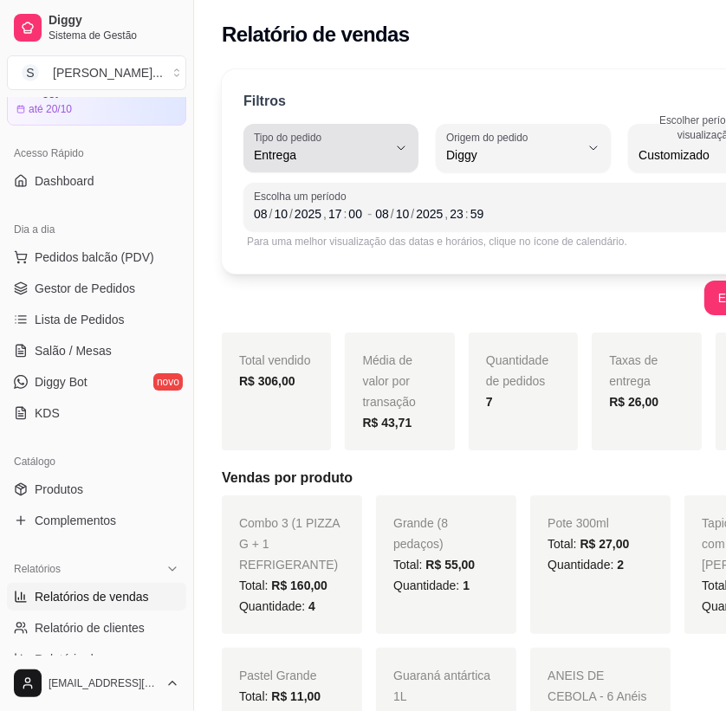
click at [394, 153] on icon "button" at bounding box center [401, 148] width 14 height 14
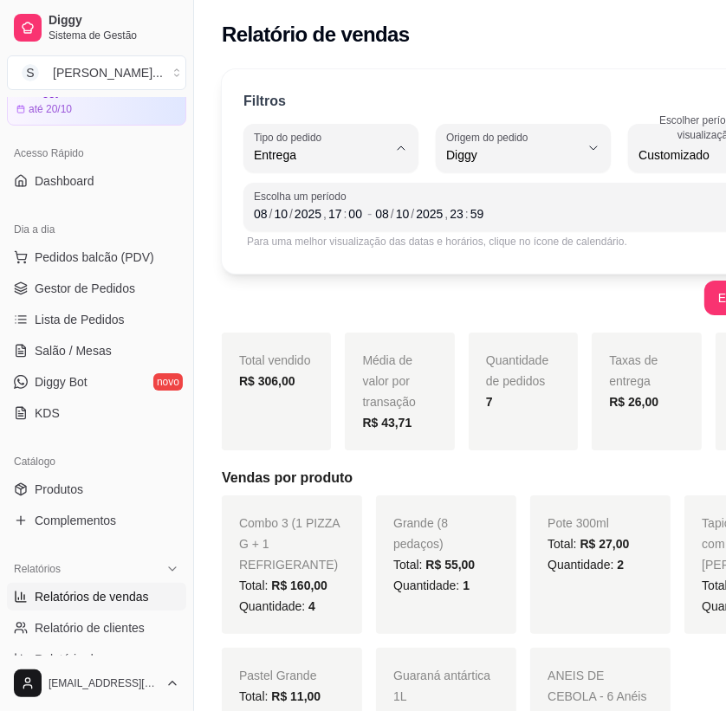
click at [359, 261] on span "Retirada" at bounding box center [319, 252] width 118 height 16
type input "PICKUP"
select select "PICKUP"
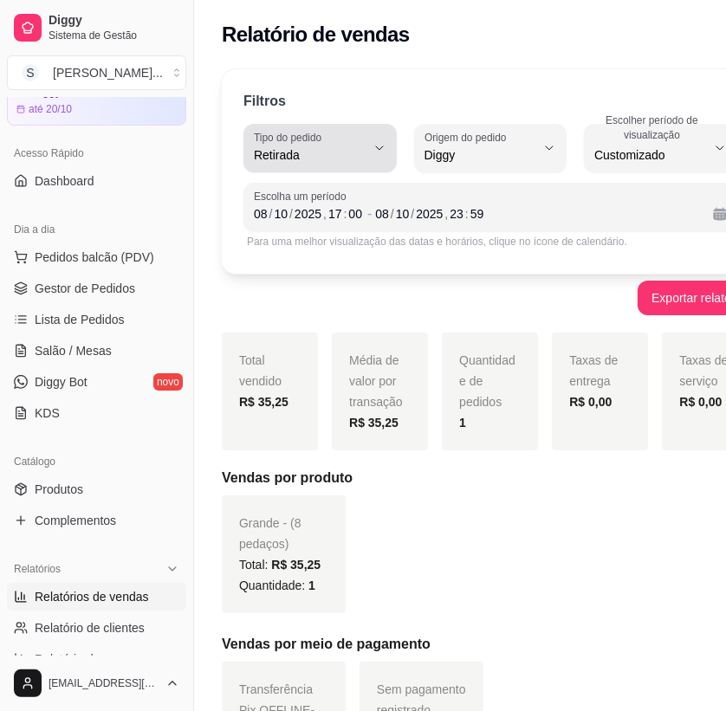
click at [397, 147] on button "Tipo do pedido Retirada" at bounding box center [319, 148] width 153 height 48
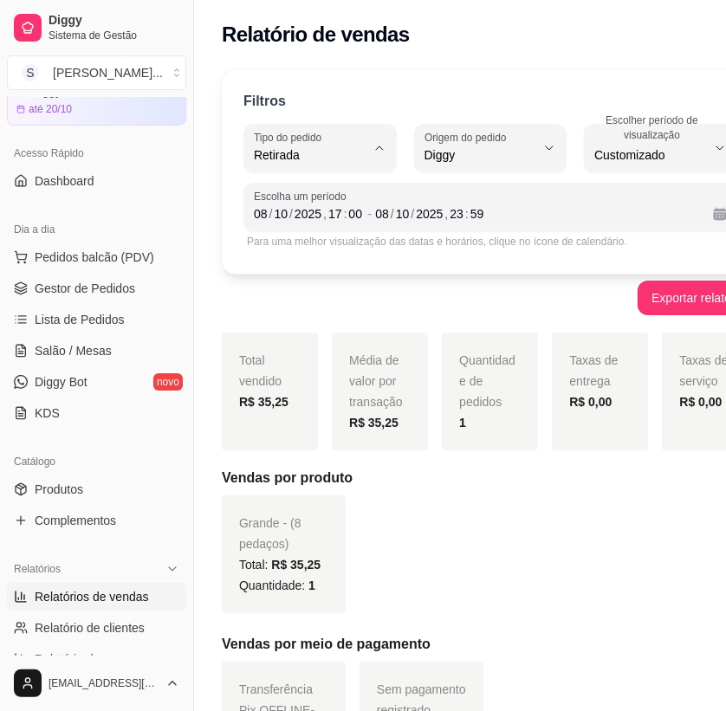
click at [338, 287] on span "Mesa" at bounding box center [313, 280] width 107 height 16
type input "IN_STORE"
select select "IN_STORE"
